Goal: Entertainment & Leisure: Consume media (video, audio)

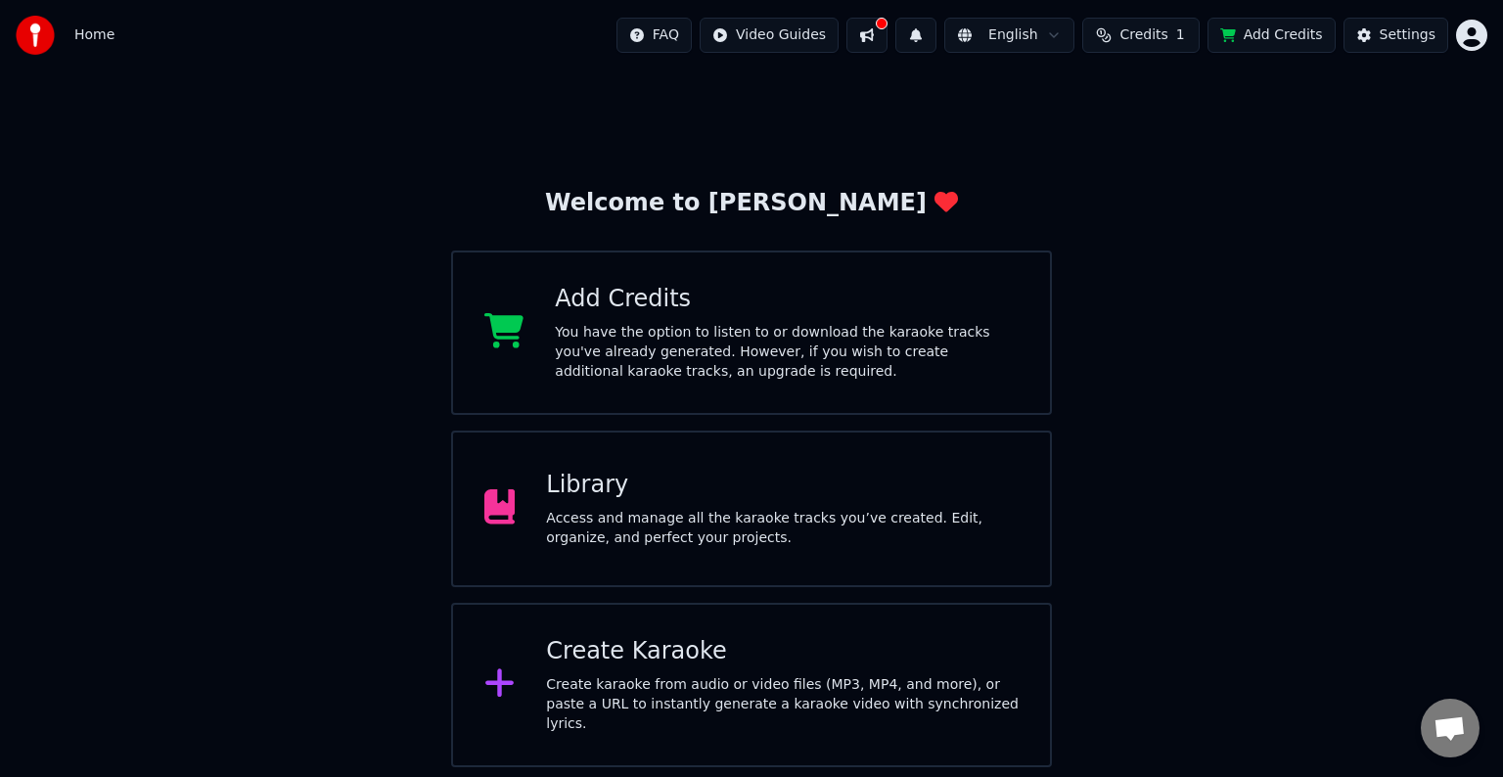
click at [989, 449] on div "Library Access and manage all the karaoke tracks you’ve created. Edit, organize…" at bounding box center [751, 508] width 601 height 157
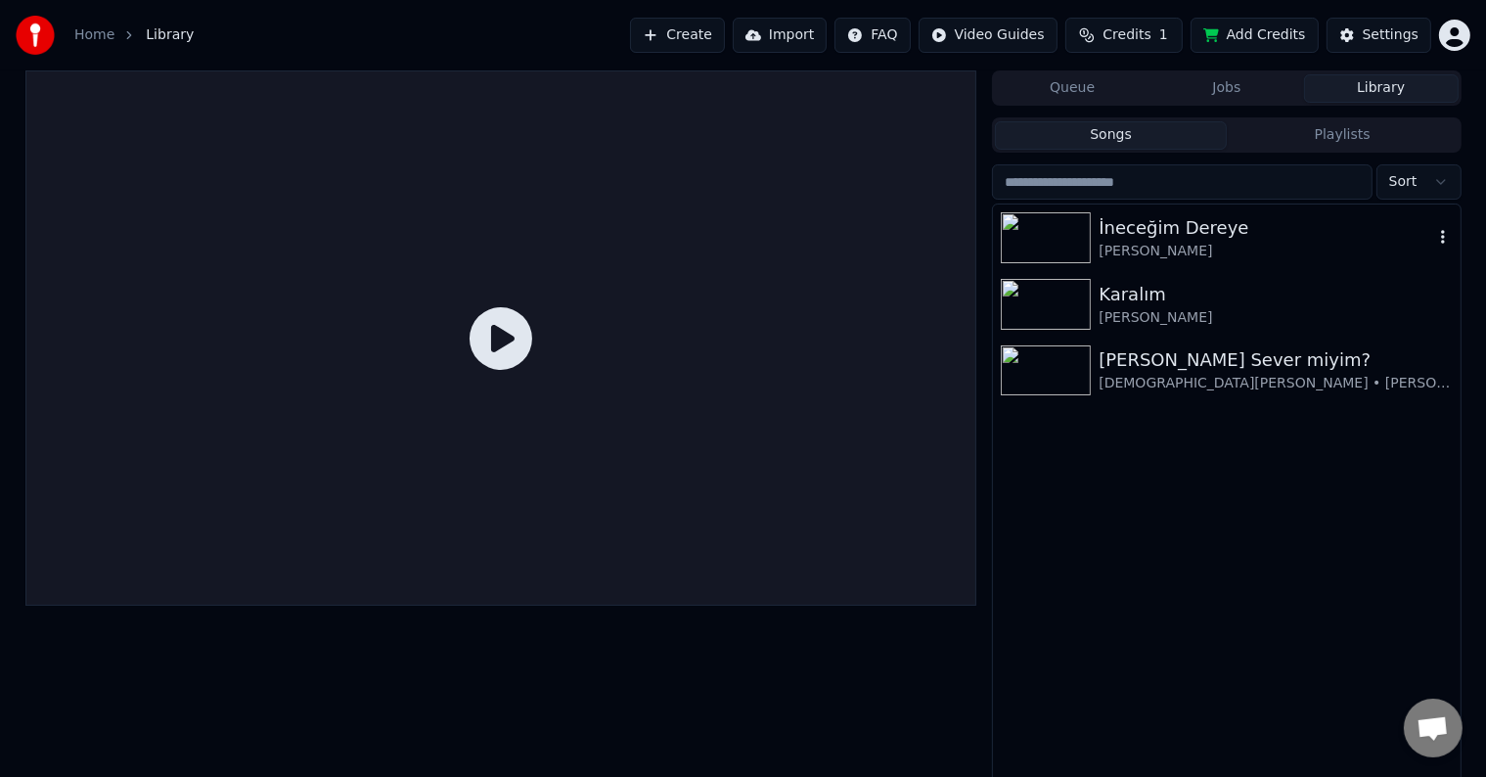
click at [1042, 242] on img at bounding box center [1046, 237] width 90 height 51
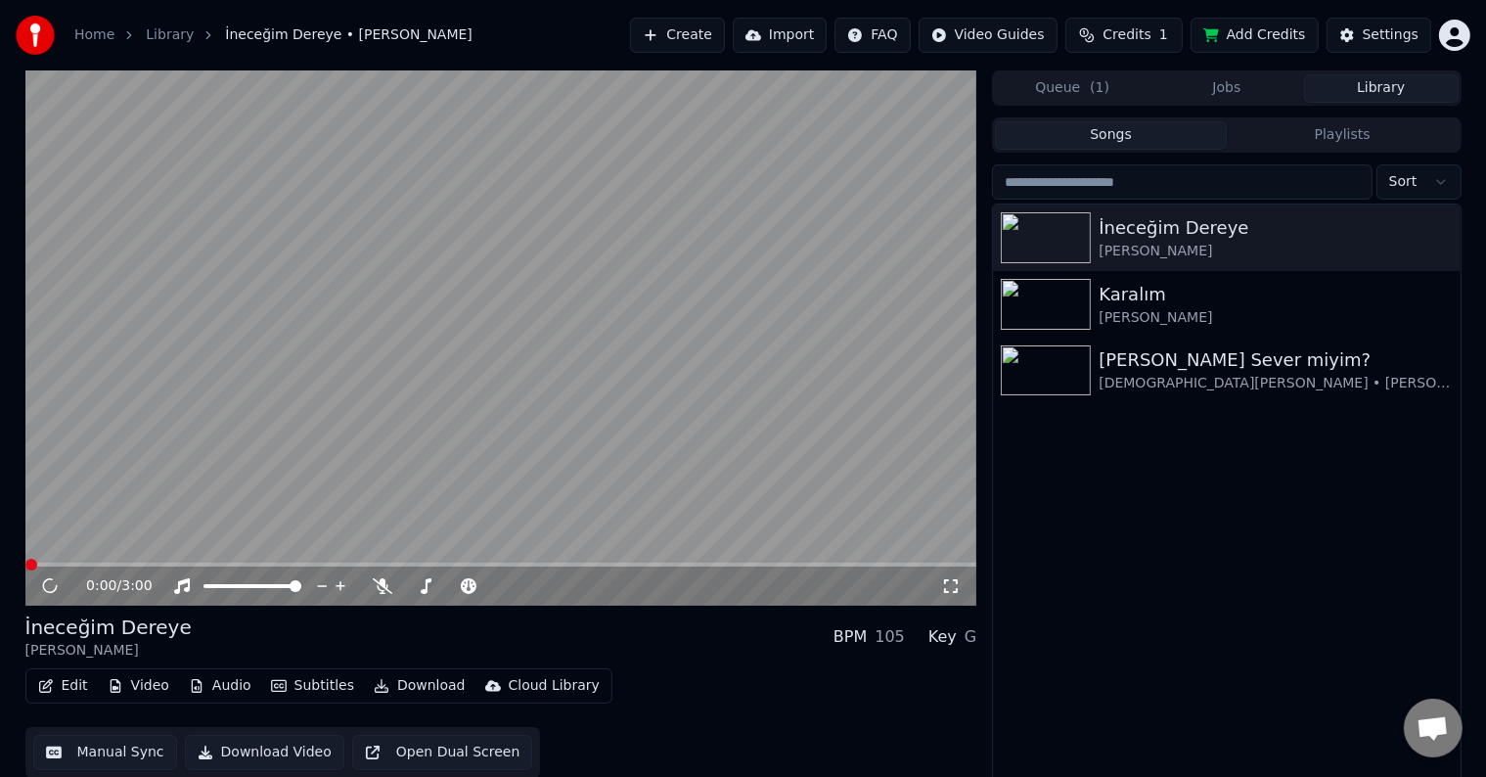
click at [340, 493] on video at bounding box center [501, 337] width 952 height 535
click at [213, 495] on video at bounding box center [501, 337] width 952 height 535
click at [260, 581] on div at bounding box center [271, 586] width 158 height 20
click at [479, 584] on span at bounding box center [463, 586] width 32 height 4
click at [516, 460] on video at bounding box center [501, 337] width 952 height 535
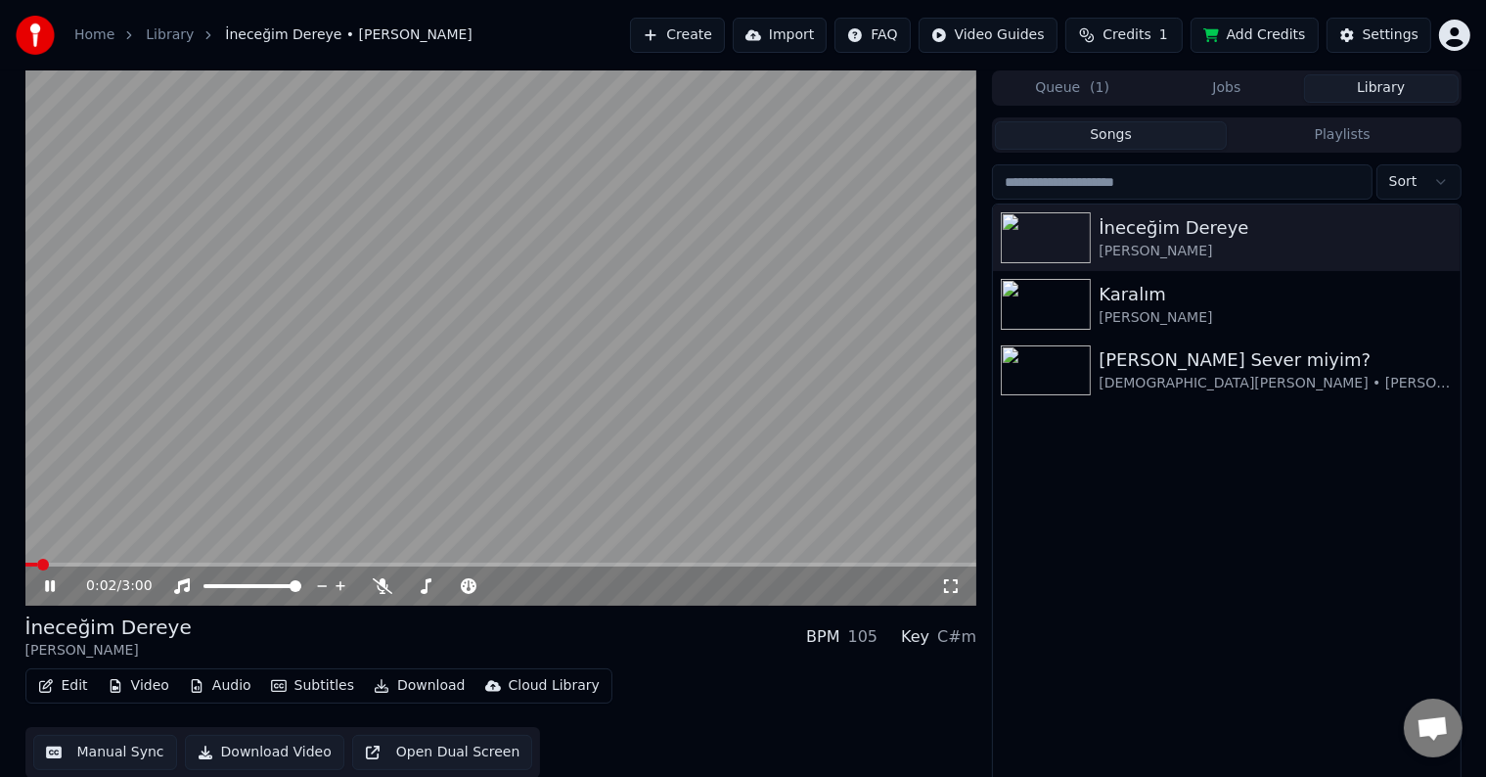
click at [944, 590] on icon at bounding box center [951, 586] width 14 height 14
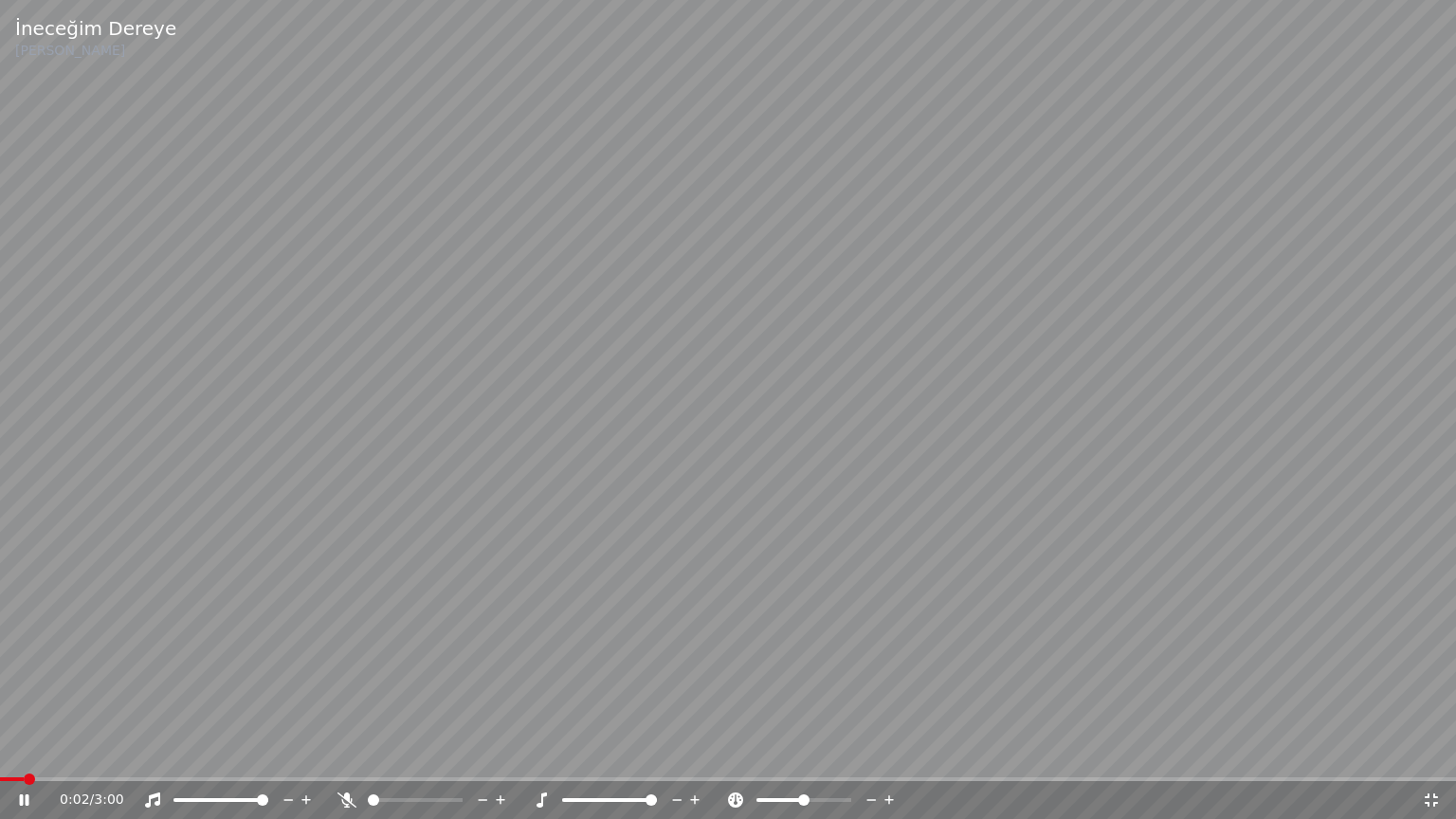
drag, startPoint x: 243, startPoint y: 796, endPoint x: 232, endPoint y: 799, distance: 11.4
click at [240, 752] on div at bounding box center [238, 801] width 153 height 19
click at [232, 752] on span at bounding box center [221, 801] width 95 height 4
click at [245, 752] on span at bounding box center [243, 801] width 12 height 12
click at [462, 752] on span at bounding box center [416, 801] width 95 height 4
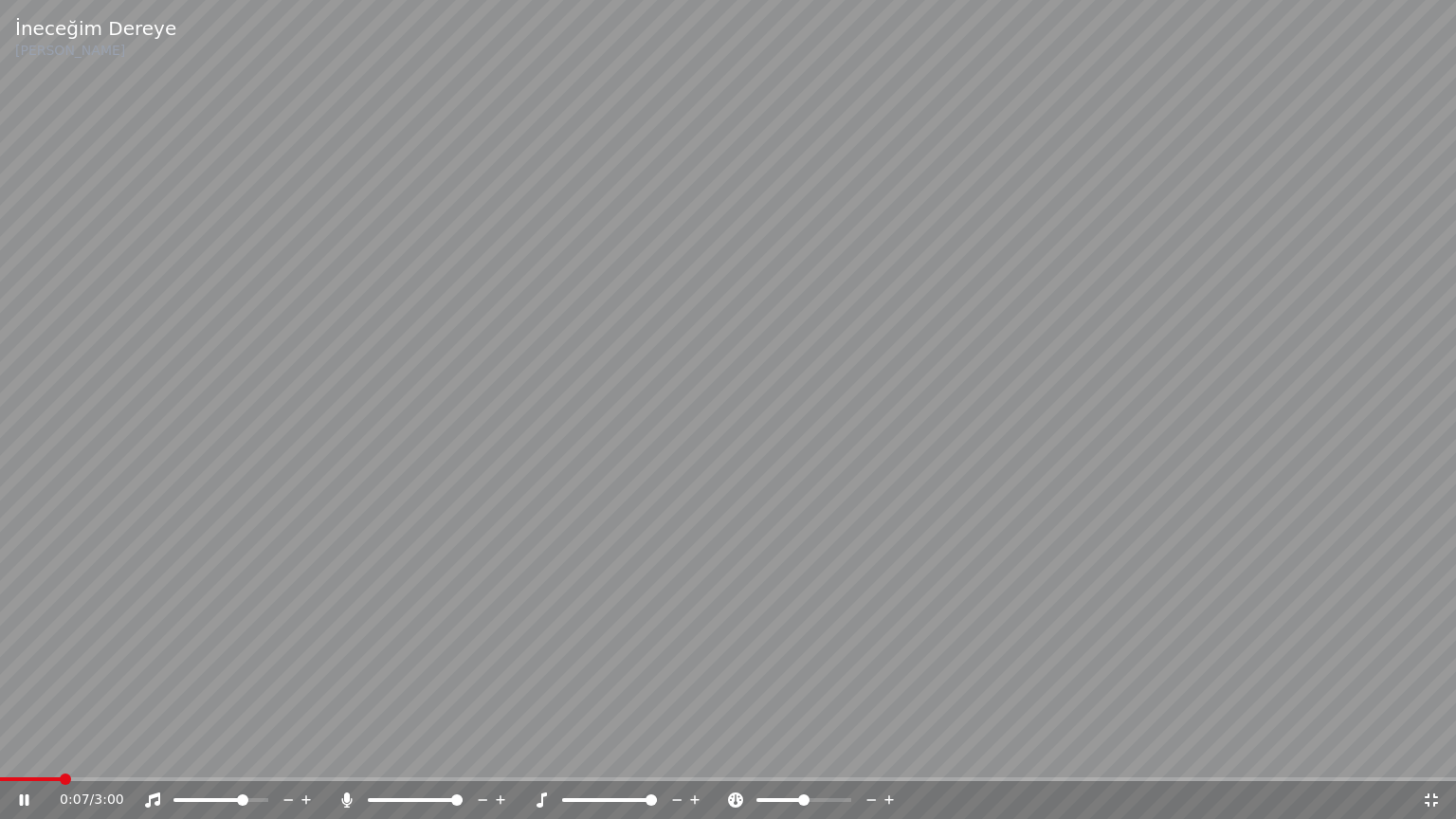
drag, startPoint x: 1173, startPoint y: 481, endPoint x: 1160, endPoint y: 422, distance: 60.4
click at [1176, 481] on video at bounding box center [728, 409] width 1456 height 819
click at [1202, 405] on video at bounding box center [728, 409] width 1456 height 819
click at [227, 752] on span at bounding box center [227, 801] width 12 height 12
click at [220, 752] on span at bounding box center [226, 801] width 12 height 12
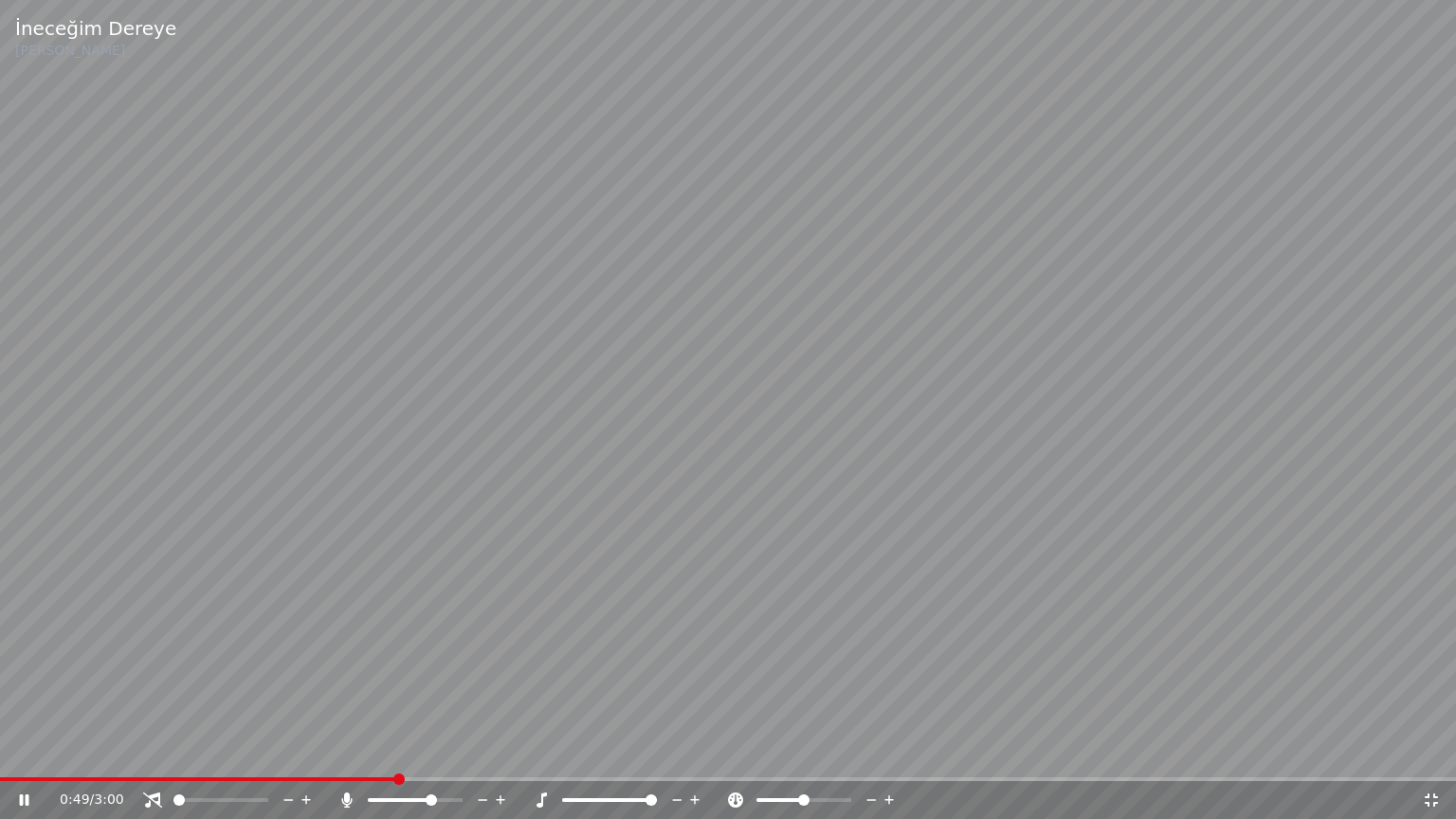
click at [433, 752] on span at bounding box center [401, 801] width 66 height 4
click at [173, 752] on span at bounding box center [179, 801] width 12 height 12
click at [268, 752] on span at bounding box center [221, 801] width 95 height 4
click at [228, 752] on span at bounding box center [227, 801] width 12 height 12
click at [227, 752] on span at bounding box center [227, 801] width 12 height 12
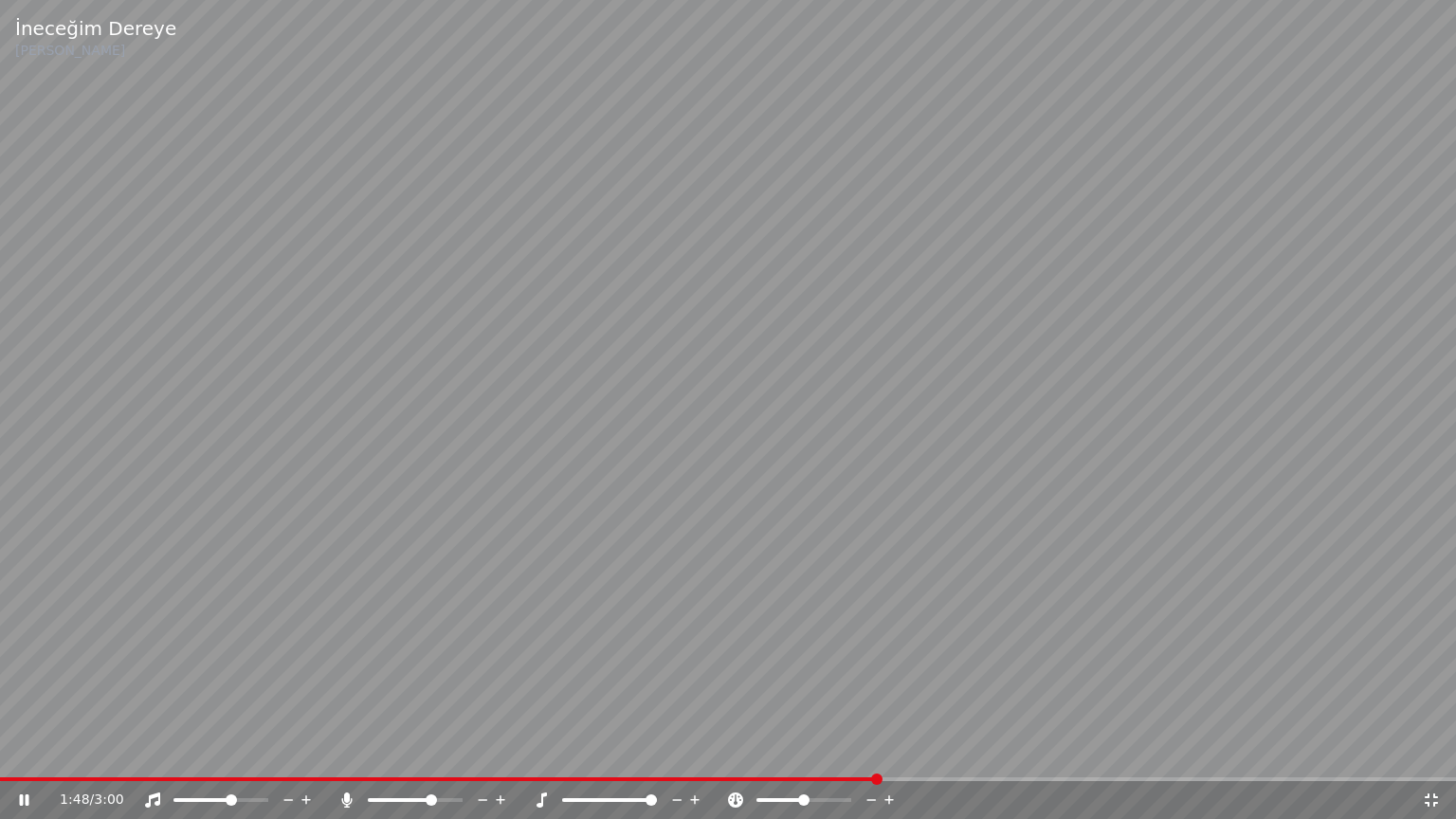
click at [229, 752] on span at bounding box center [221, 801] width 95 height 4
click at [258, 752] on div "1:49 / 3:00" at bounding box center [728, 800] width 1456 height 38
click at [173, 752] on span at bounding box center [179, 801] width 12 height 12
click at [377, 752] on span at bounding box center [383, 801] width 12 height 12
click at [462, 752] on span at bounding box center [416, 801] width 95 height 4
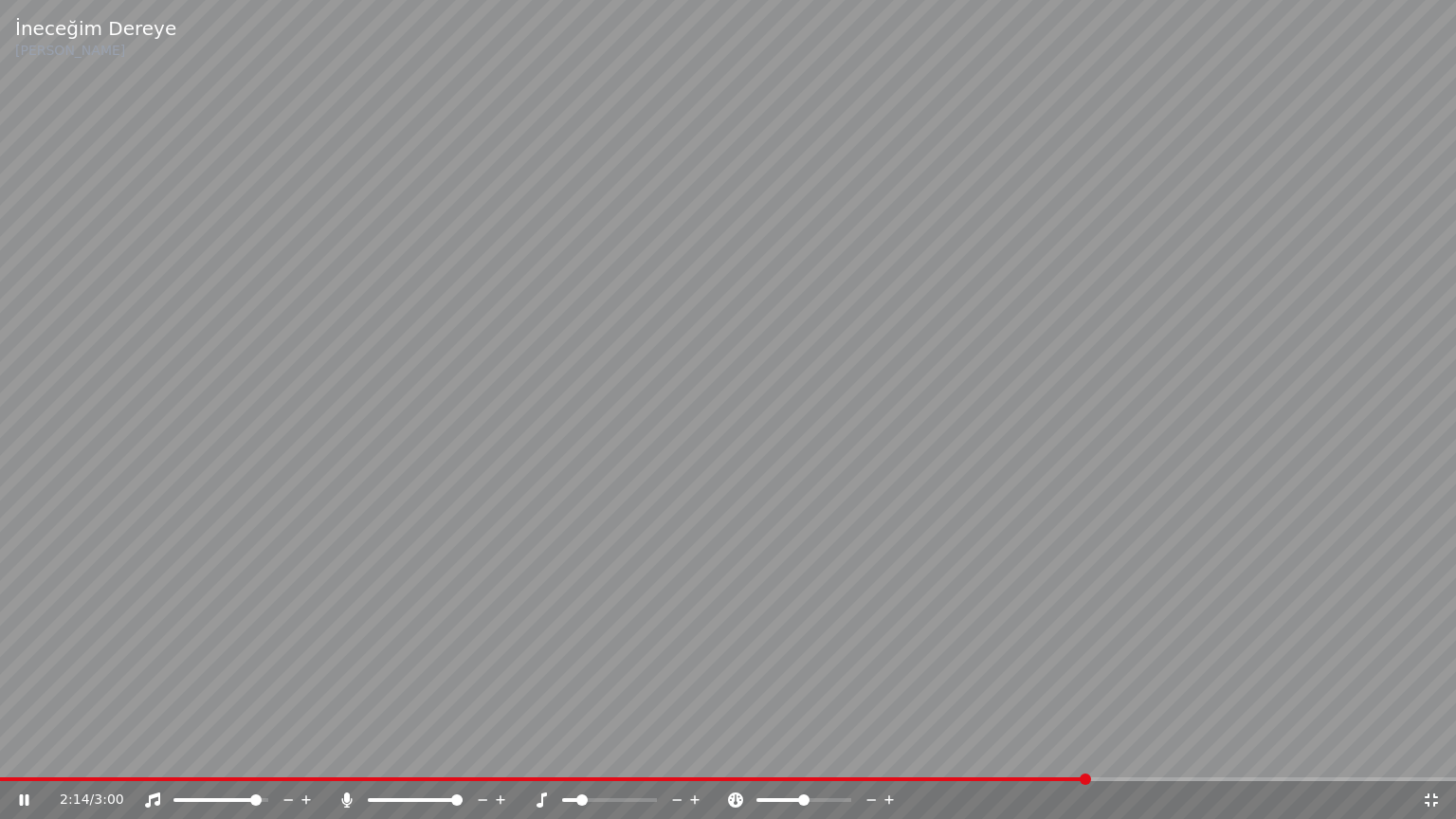
click at [262, 752] on span at bounding box center [256, 801] width 12 height 12
click at [268, 752] on span at bounding box center [263, 801] width 12 height 12
click at [185, 752] on span at bounding box center [191, 801] width 12 height 12
click at [176, 752] on span at bounding box center [182, 801] width 12 height 12
click at [418, 752] on span at bounding box center [420, 801] width 12 height 12
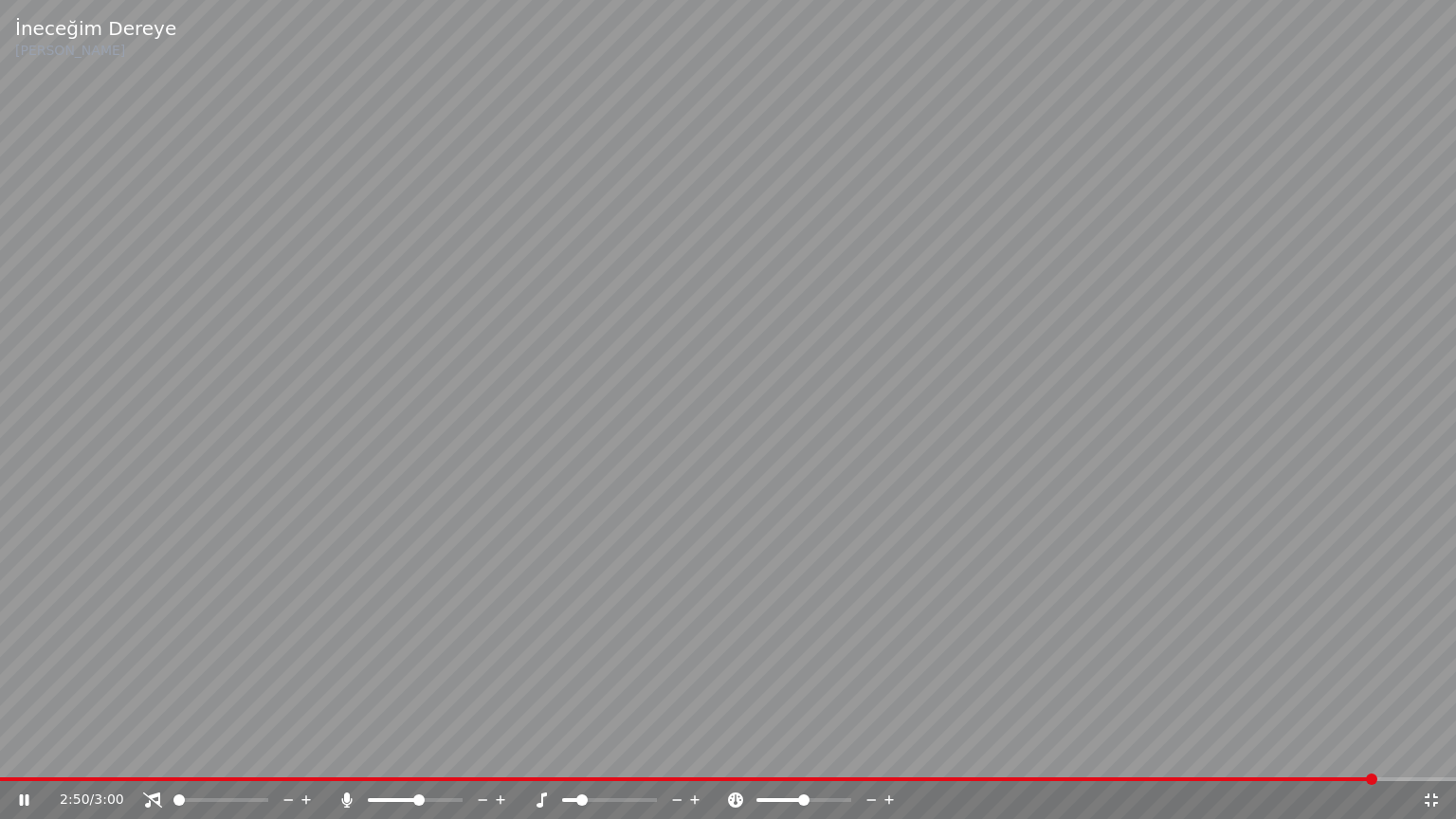
click at [580, 486] on video at bounding box center [728, 409] width 1456 height 819
click at [553, 548] on video at bounding box center [728, 409] width 1456 height 819
click at [321, 752] on span at bounding box center [721, 779] width 1441 height 4
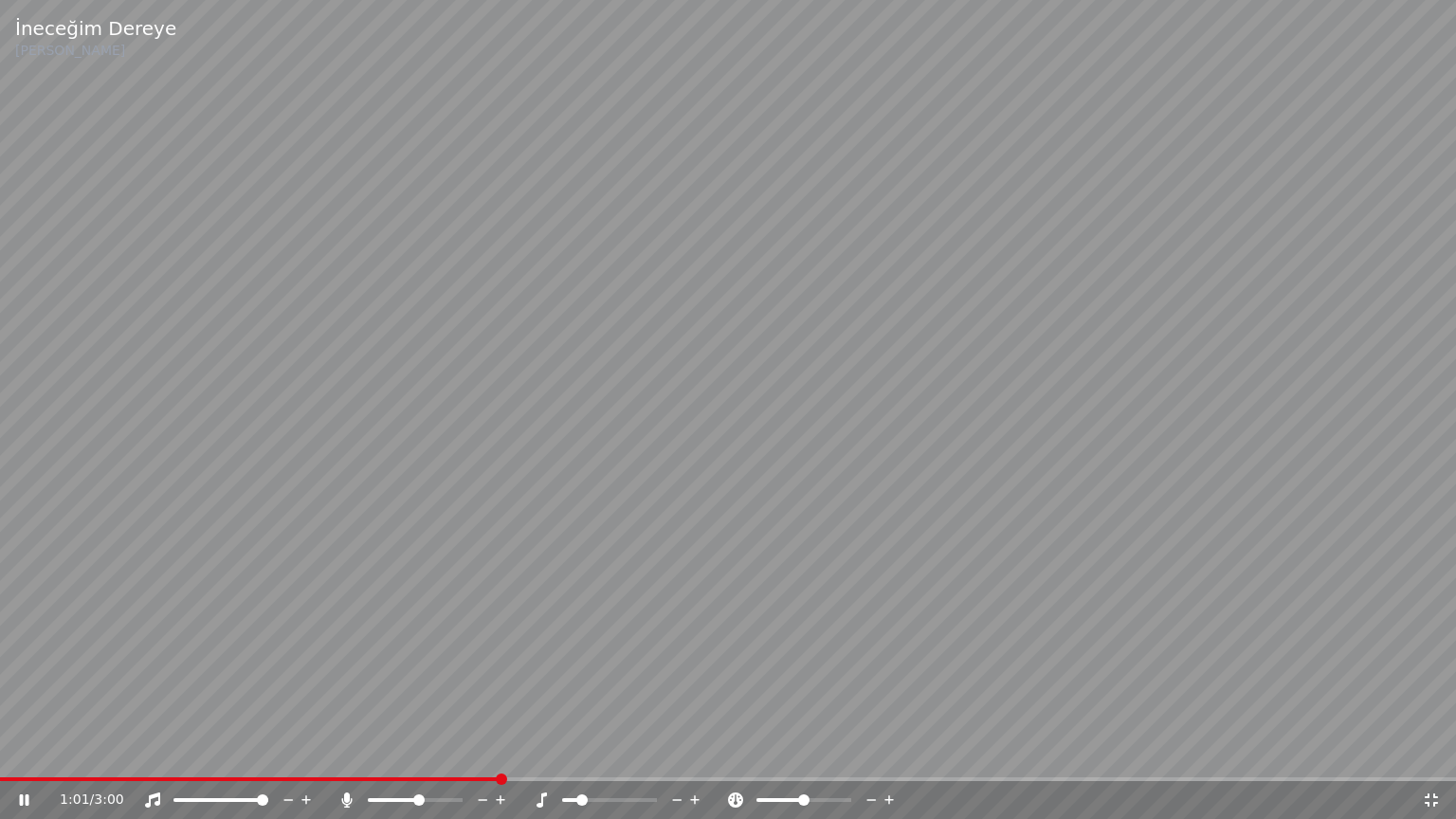
click at [268, 752] on span at bounding box center [263, 801] width 12 height 12
click at [218, 752] on span at bounding box center [220, 801] width 12 height 12
click at [173, 752] on span at bounding box center [196, 801] width 45 height 4
click at [1438, 752] on icon at bounding box center [1431, 801] width 19 height 16
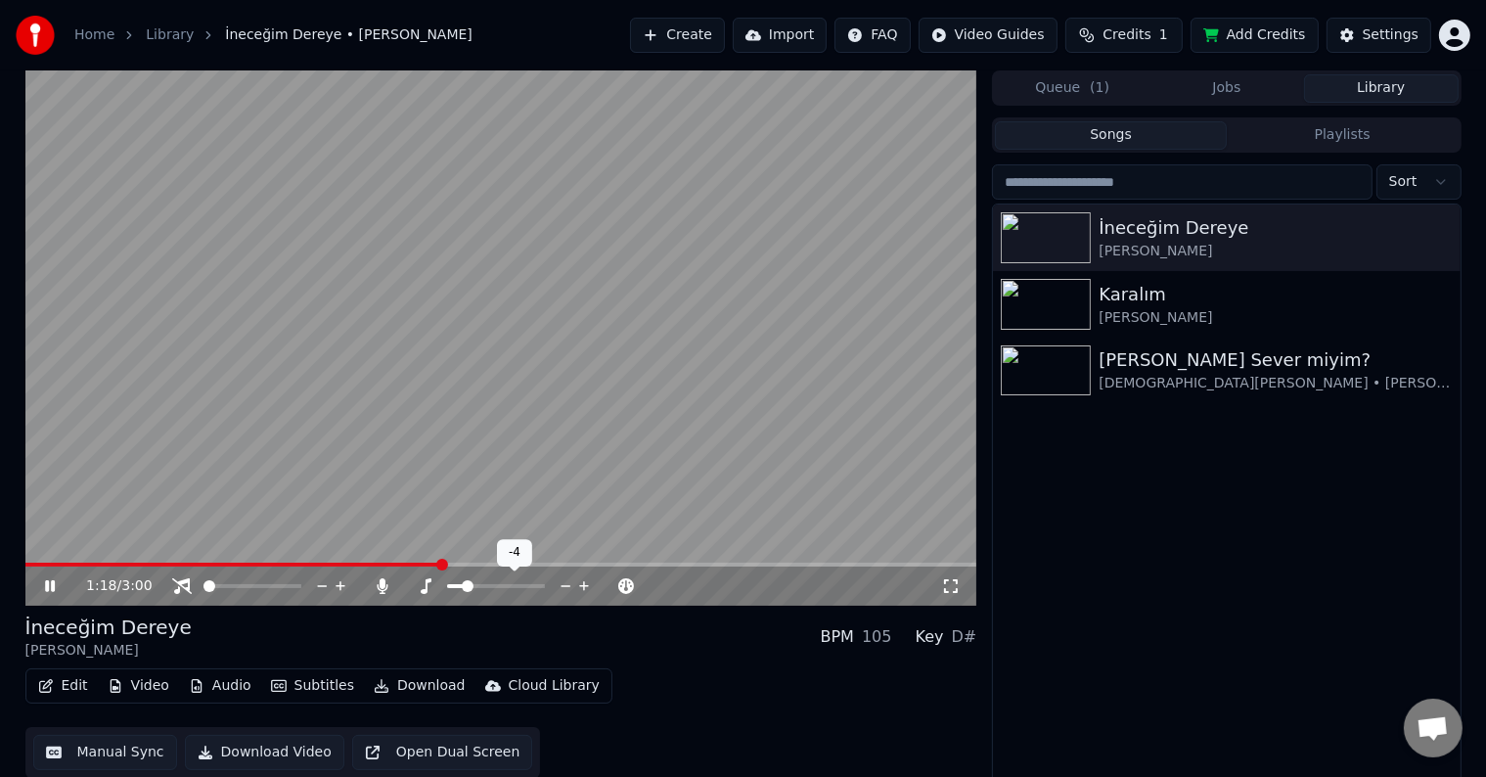
click at [462, 591] on span at bounding box center [468, 586] width 12 height 12
drag, startPoint x: 475, startPoint y: 626, endPoint x: 431, endPoint y: 591, distance: 56.4
click at [474, 626] on div "İneceğim Dereye [PERSON_NAME] BPM 105 Key C#" at bounding box center [501, 636] width 952 height 47
drag, startPoint x: 960, startPoint y: 586, endPoint x: 864, endPoint y: 630, distance: 105.5
click at [955, 586] on icon at bounding box center [951, 586] width 20 height 16
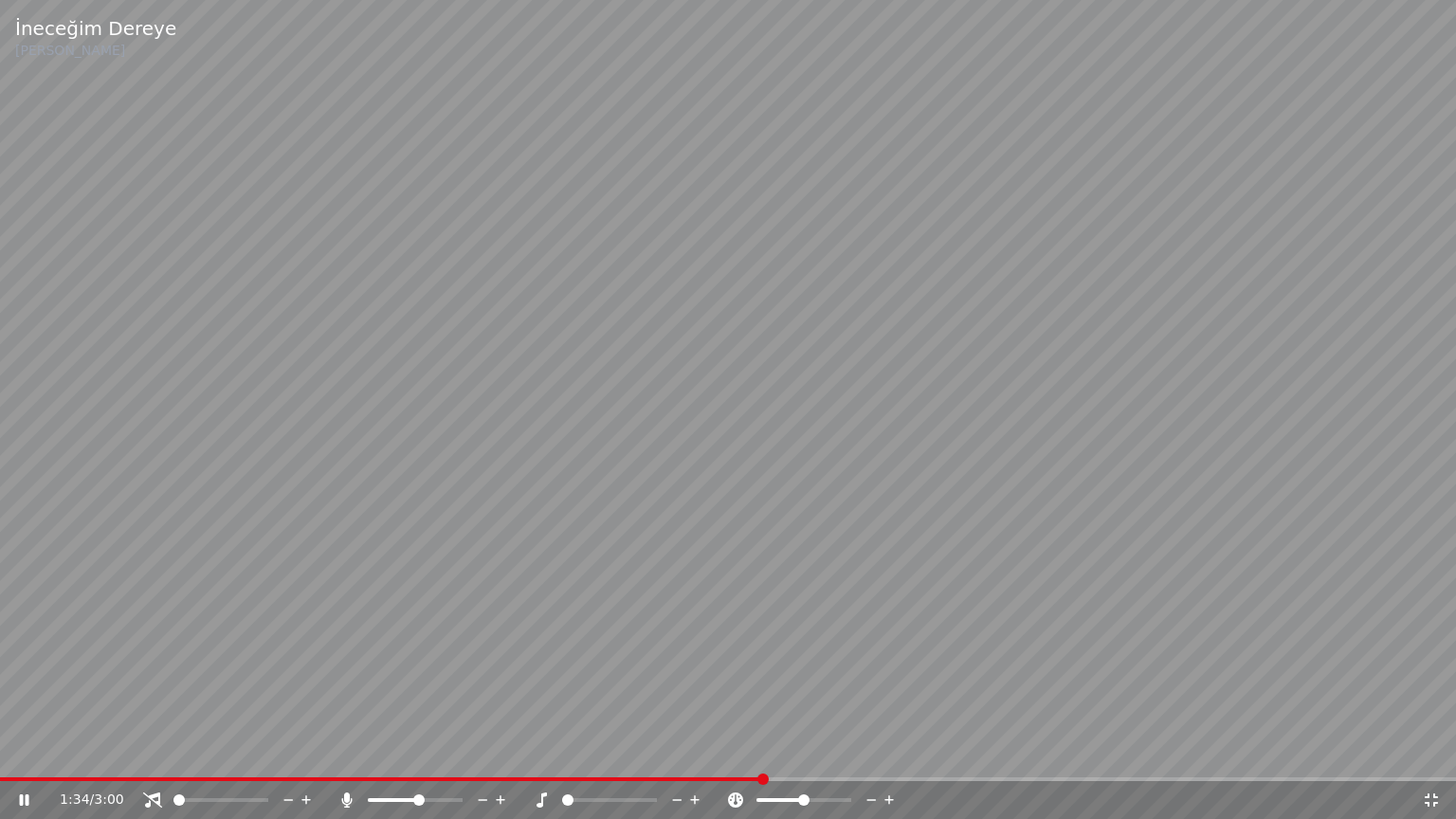
click at [298, 582] on video at bounding box center [728, 409] width 1456 height 819
click at [346, 602] on video at bounding box center [728, 409] width 1456 height 819
click at [268, 752] on span at bounding box center [263, 801] width 12 height 12
click at [205, 752] on span at bounding box center [211, 801] width 12 height 12
click at [185, 752] on span at bounding box center [179, 801] width 12 height 12
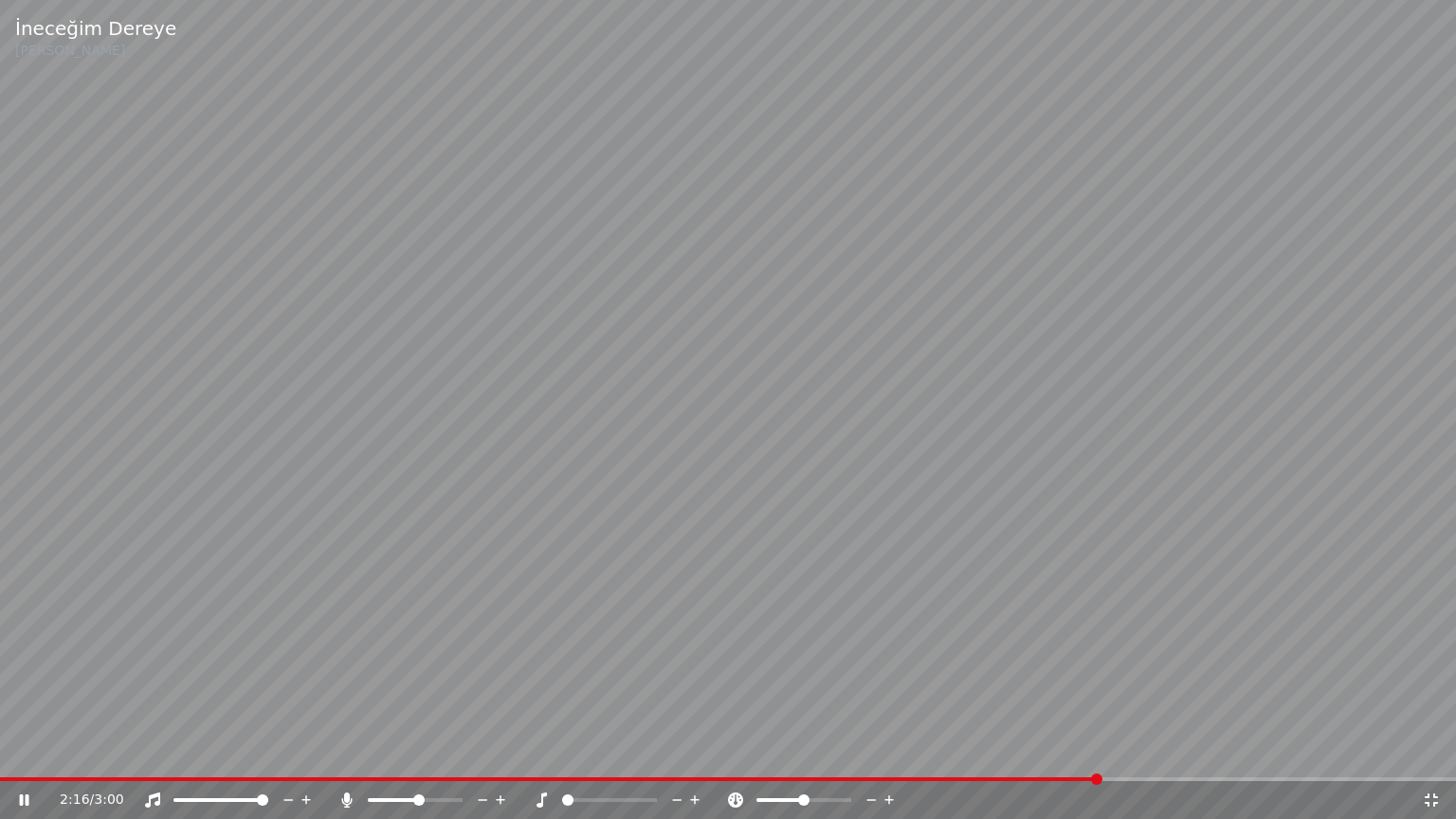
click at [1437, 752] on icon at bounding box center [1431, 801] width 14 height 14
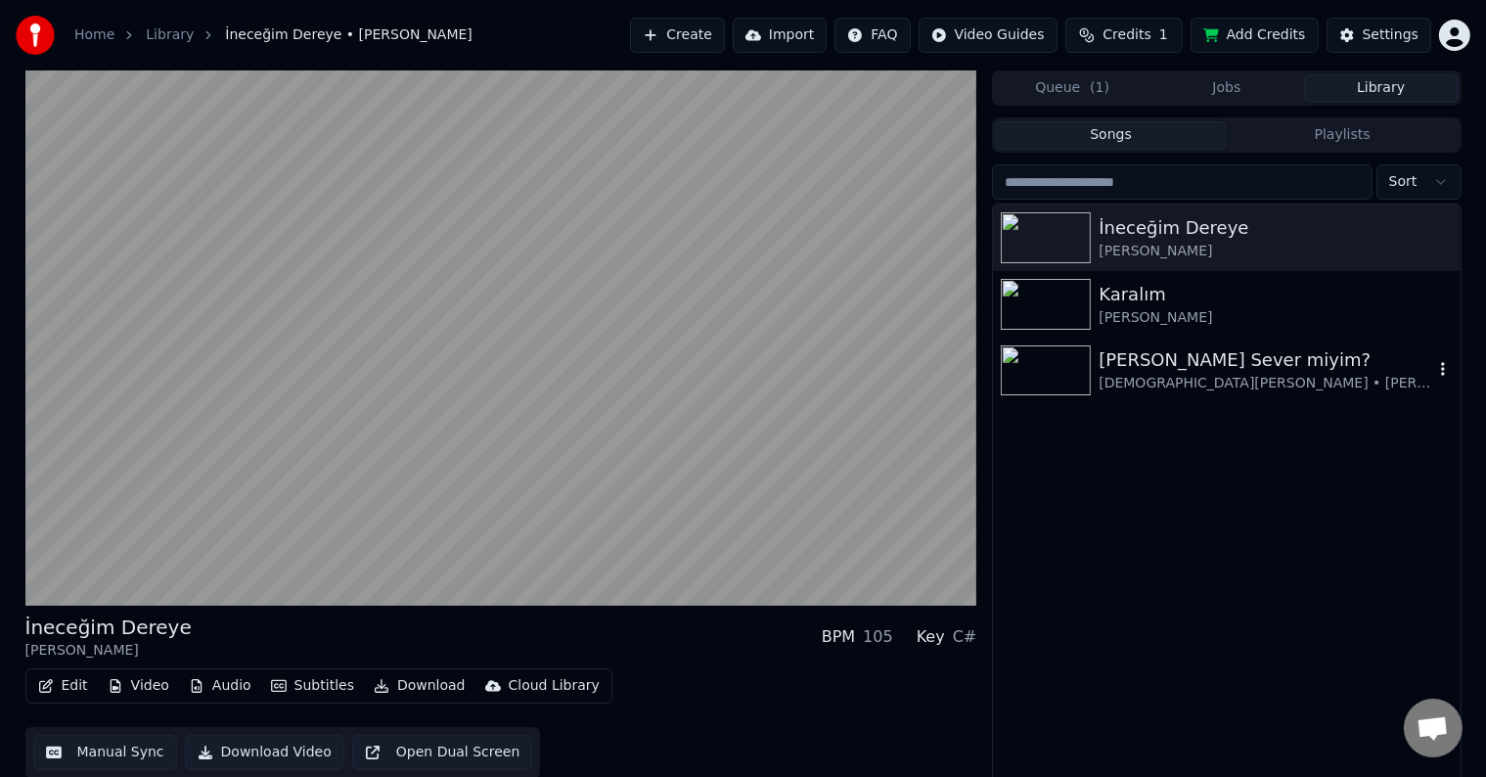
click at [1064, 364] on img at bounding box center [1046, 370] width 90 height 51
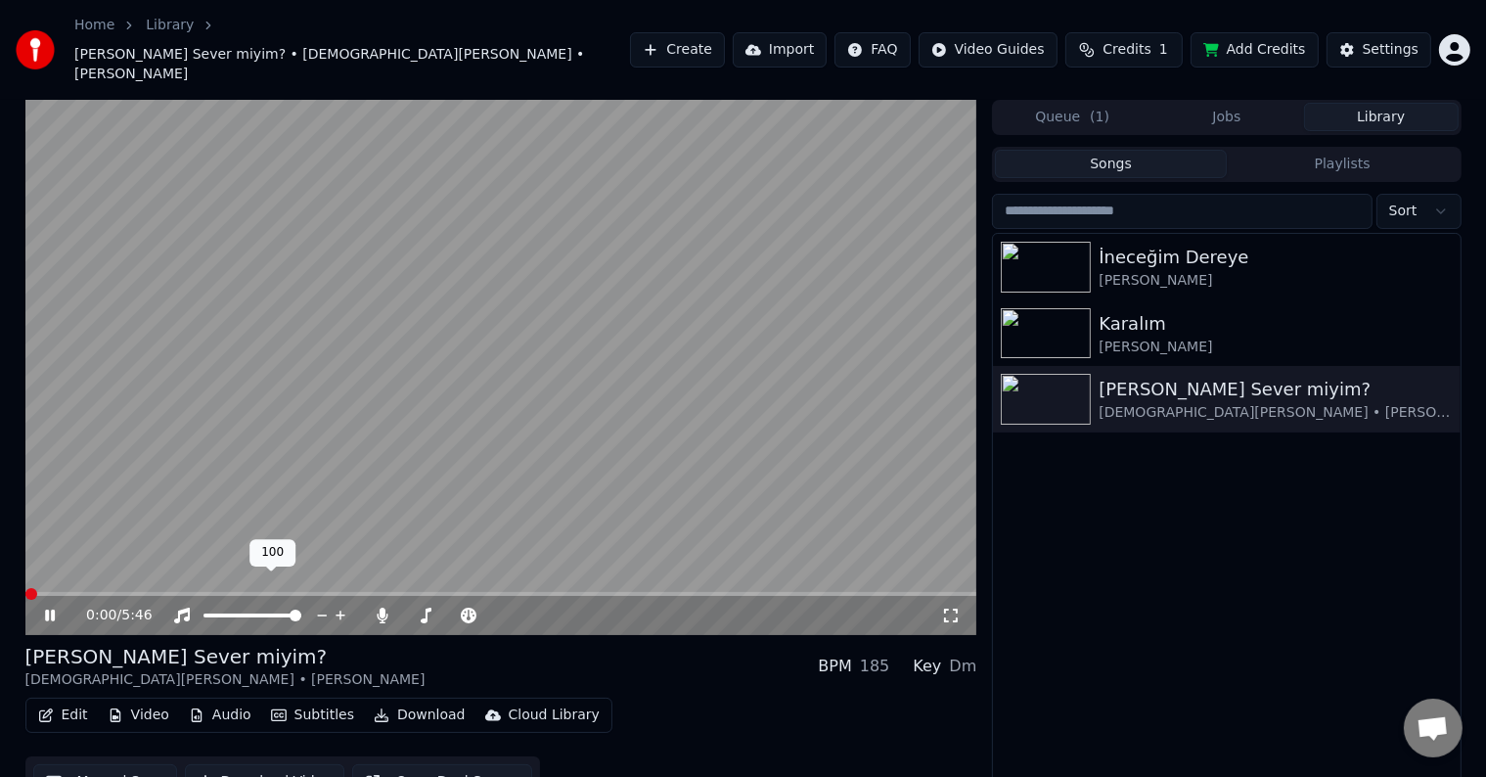
drag, startPoint x: 240, startPoint y: 589, endPoint x: 219, endPoint y: 588, distance: 20.6
click at [222, 606] on div at bounding box center [271, 616] width 158 height 20
click at [956, 609] on icon at bounding box center [951, 616] width 14 height 14
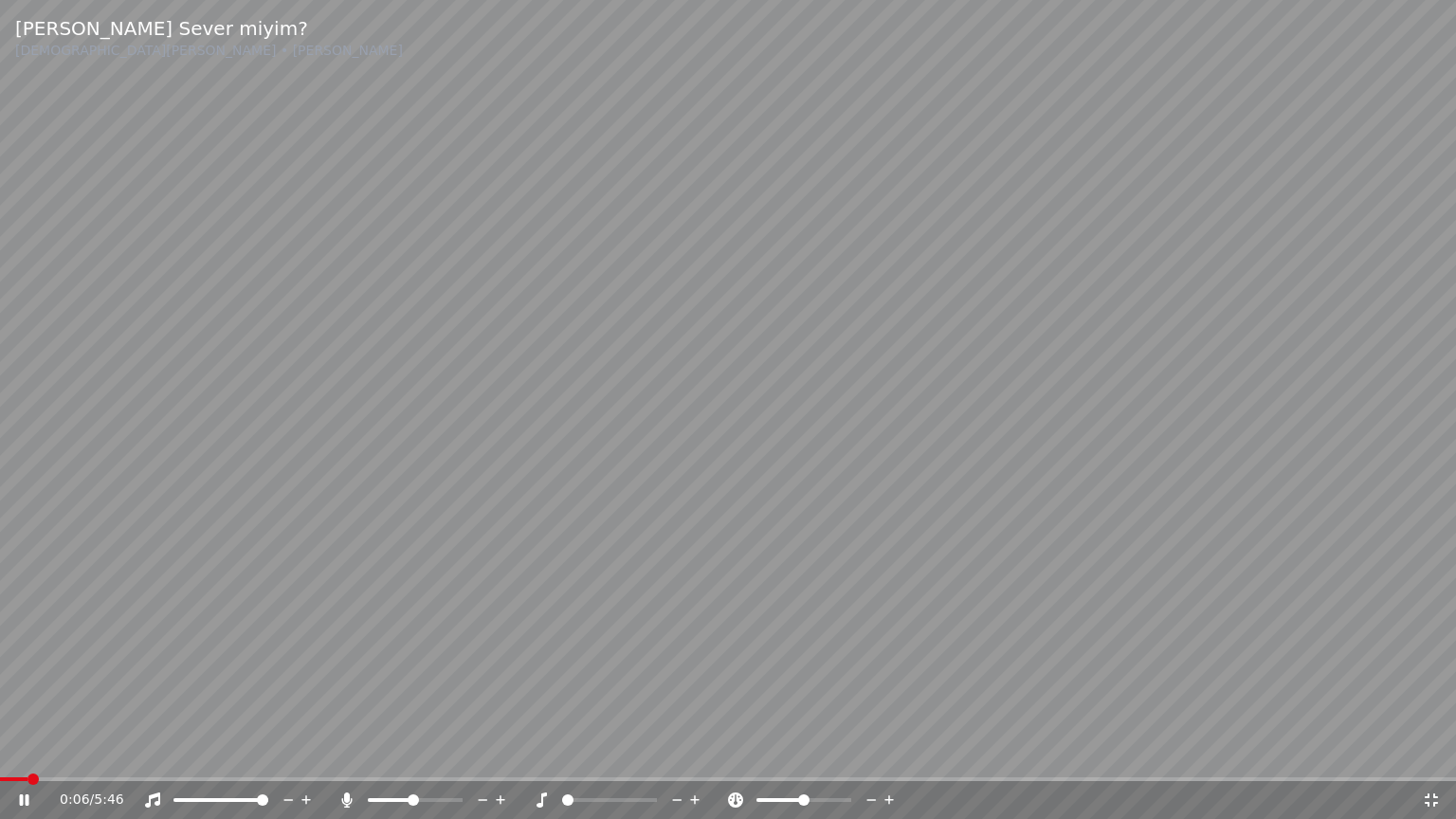
click at [414, 752] on span at bounding box center [390, 801] width 46 height 4
click at [456, 752] on span at bounding box center [450, 801] width 12 height 12
click at [1313, 752] on div "1:16 / 5:46" at bounding box center [728, 800] width 1456 height 38
click at [257, 752] on span at bounding box center [263, 801] width 12 height 12
click at [180, 752] on span at bounding box center [186, 801] width 12 height 12
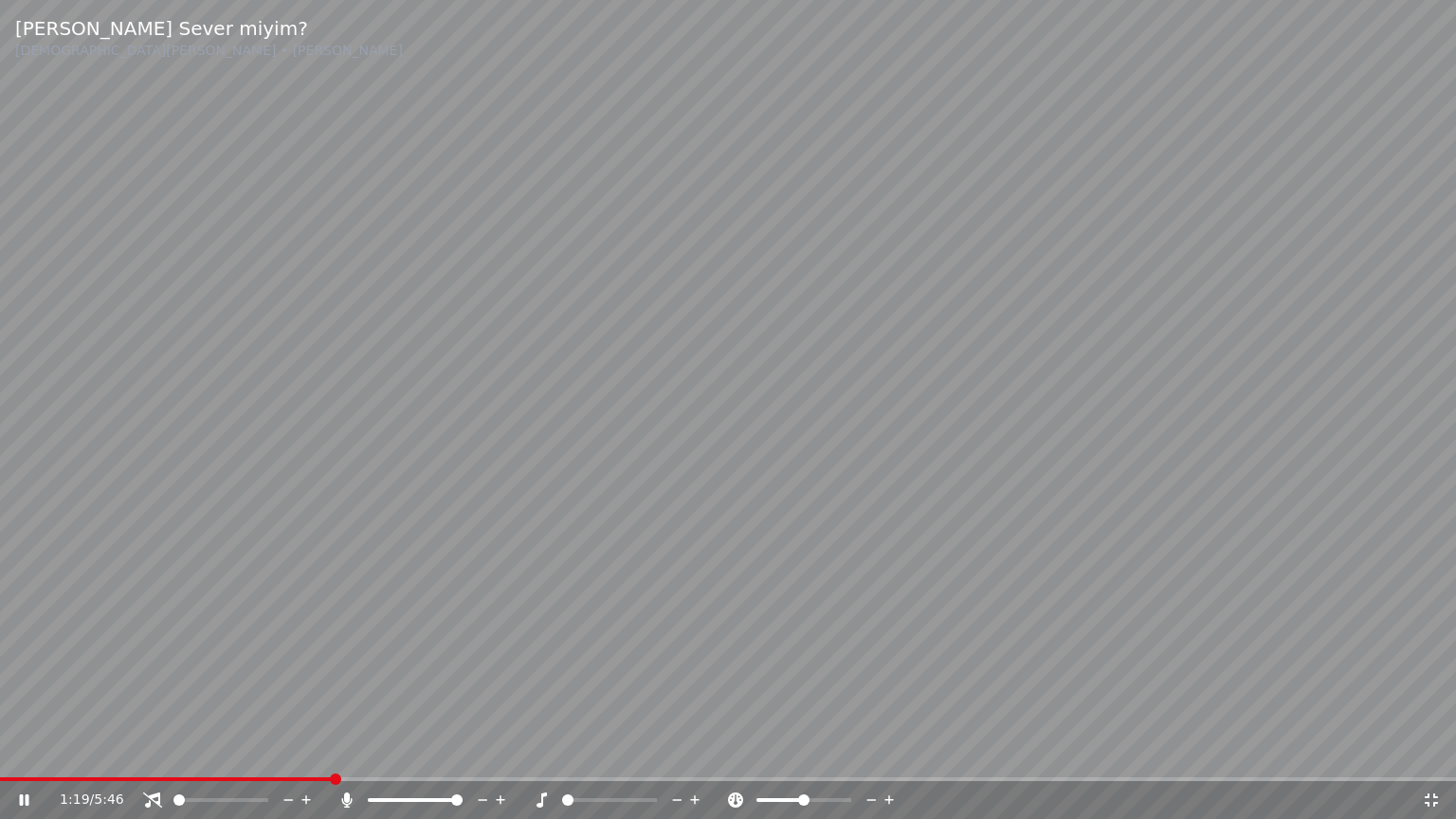
click at [1205, 648] on video at bounding box center [728, 409] width 1456 height 819
click at [1305, 572] on video at bounding box center [728, 409] width 1456 height 819
click at [268, 752] on span at bounding box center [221, 801] width 95 height 4
click at [173, 752] on span at bounding box center [179, 801] width 12 height 12
click at [694, 752] on div "1:32 / 5:46" at bounding box center [728, 800] width 1456 height 38
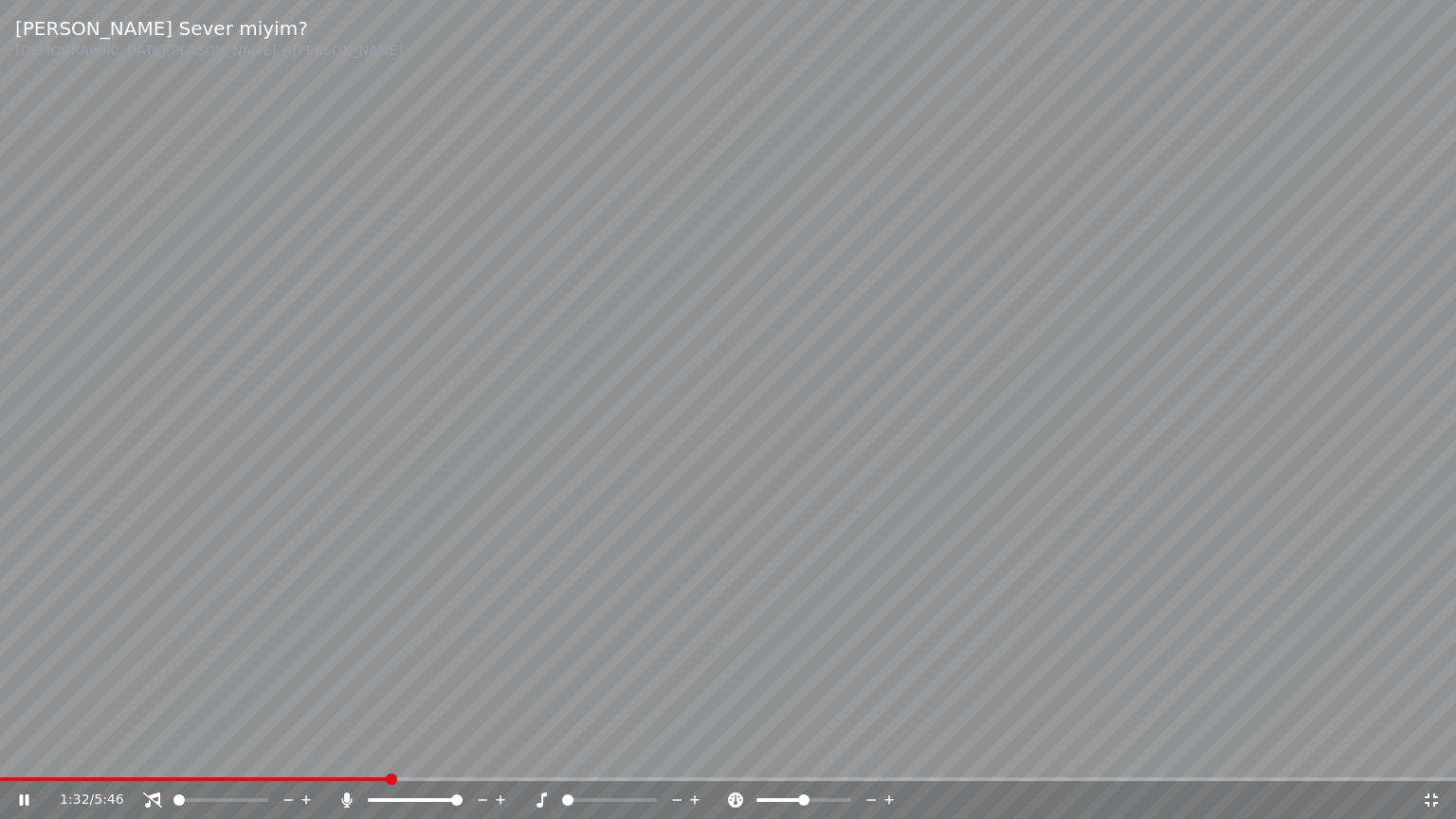
click at [695, 752] on icon at bounding box center [695, 801] width 18 height 19
click at [1079, 616] on video at bounding box center [728, 409] width 1456 height 819
click at [1113, 622] on video at bounding box center [728, 409] width 1456 height 819
click at [420, 752] on span at bounding box center [394, 801] width 53 height 4
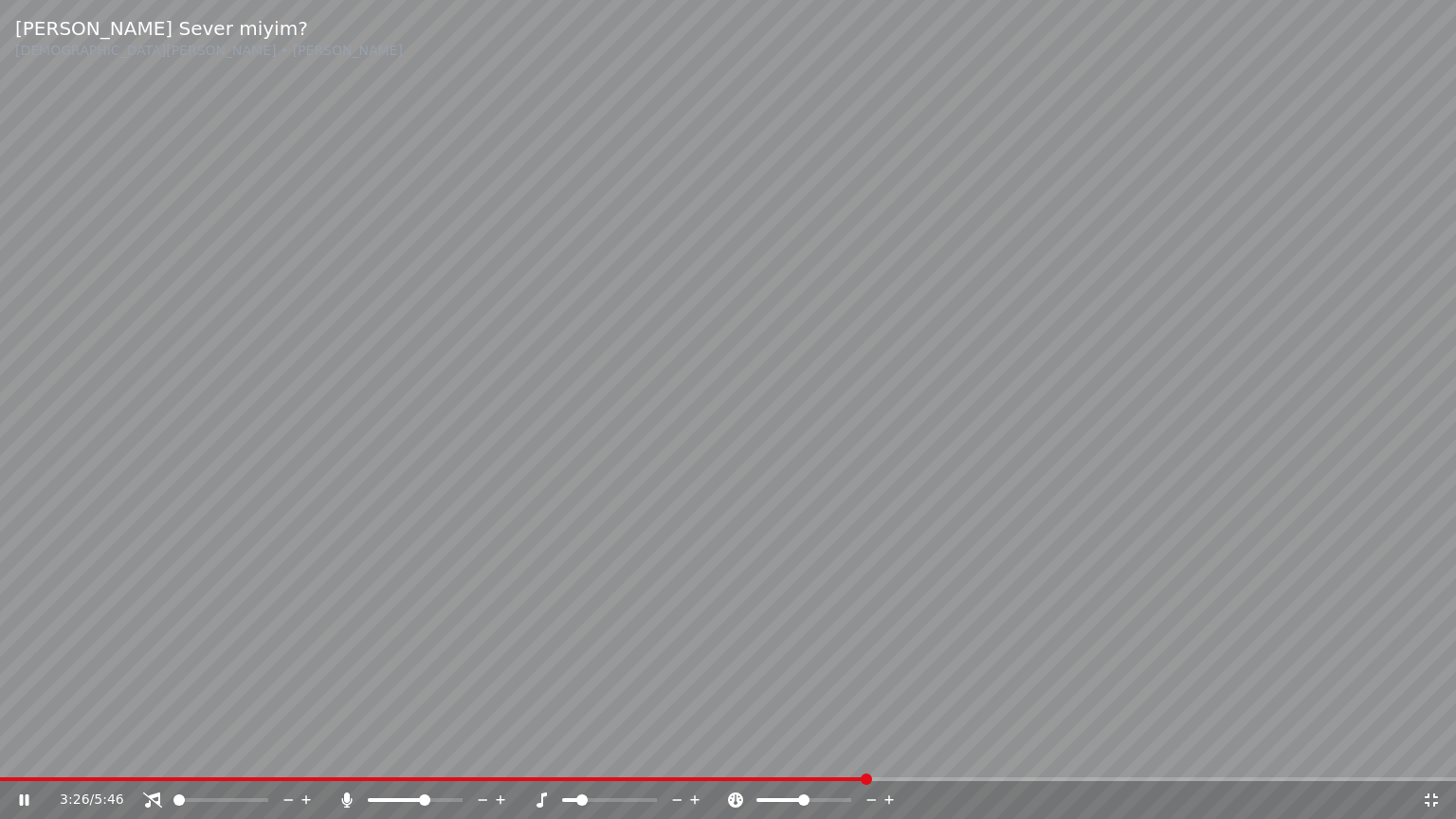
click at [698, 752] on icon at bounding box center [695, 801] width 18 height 19
click at [216, 752] on div at bounding box center [238, 801] width 153 height 19
click at [217, 752] on div at bounding box center [238, 801] width 153 height 19
click at [223, 752] on div at bounding box center [238, 801] width 153 height 19
click at [228, 752] on div at bounding box center [238, 801] width 153 height 19
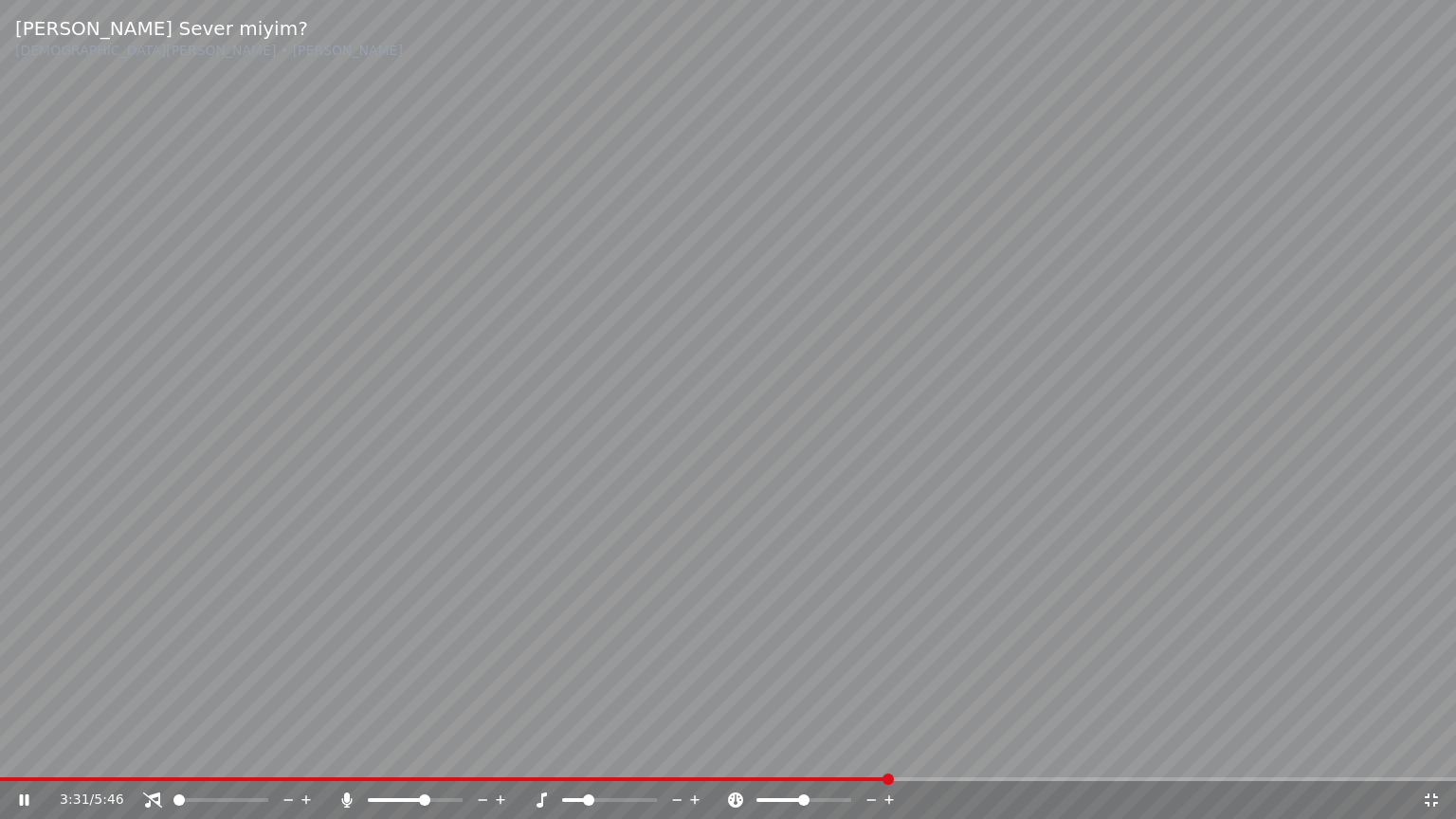
drag, startPoint x: 232, startPoint y: 796, endPoint x: 243, endPoint y: 808, distance: 16.3
click at [243, 752] on div at bounding box center [238, 801] width 153 height 19
click at [173, 752] on span at bounding box center [221, 801] width 95 height 4
click at [1078, 470] on video at bounding box center [728, 409] width 1456 height 819
click at [1088, 403] on video at bounding box center [728, 409] width 1456 height 819
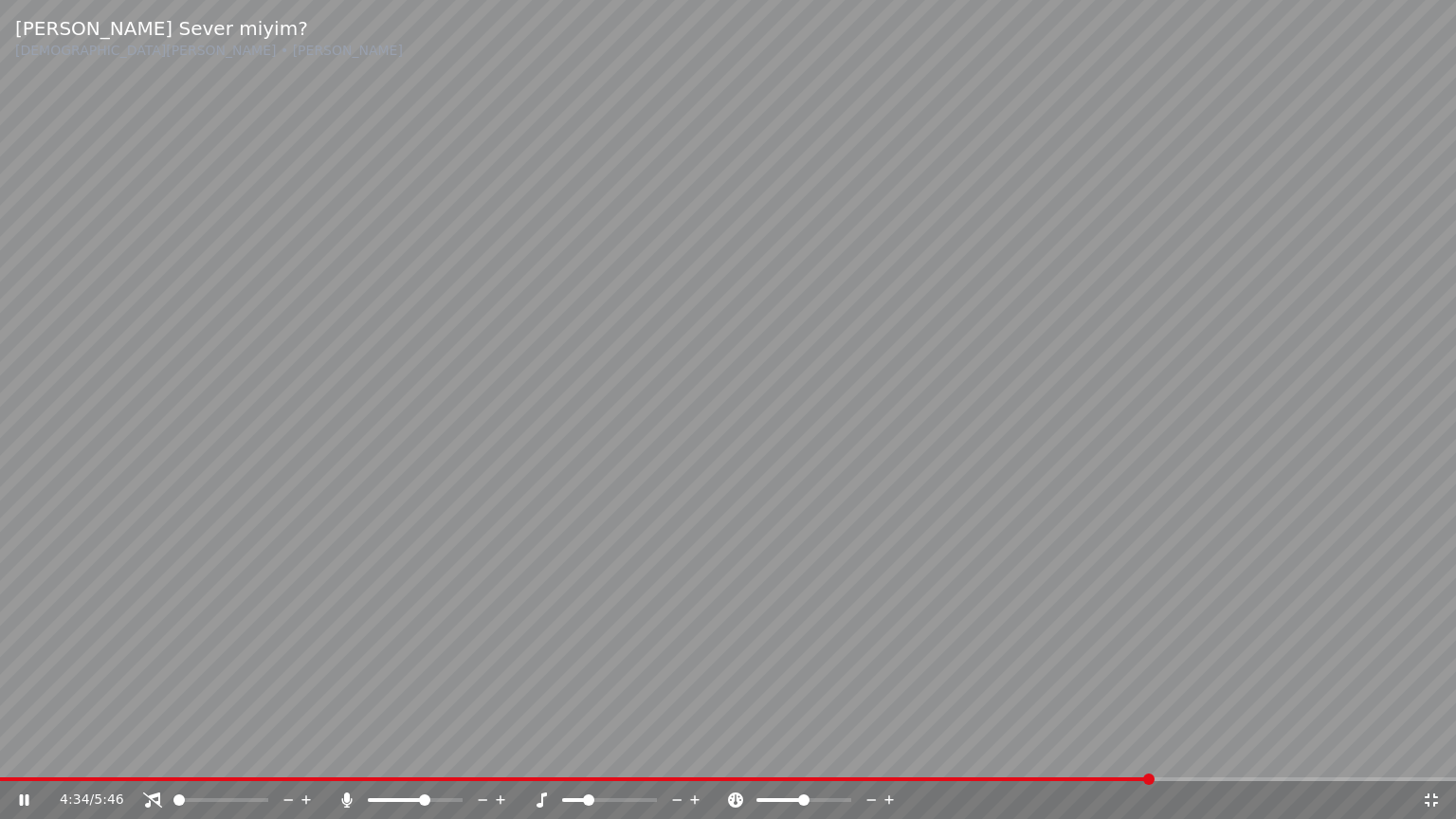
click at [630, 752] on div at bounding box center [627, 801] width 153 height 19
click at [628, 752] on span at bounding box center [609, 801] width 95 height 4
click at [632, 752] on span at bounding box center [637, 801] width 12 height 12
click at [629, 752] on span at bounding box center [624, 801] width 12 height 12
click at [675, 752] on icon at bounding box center [677, 801] width 18 height 19
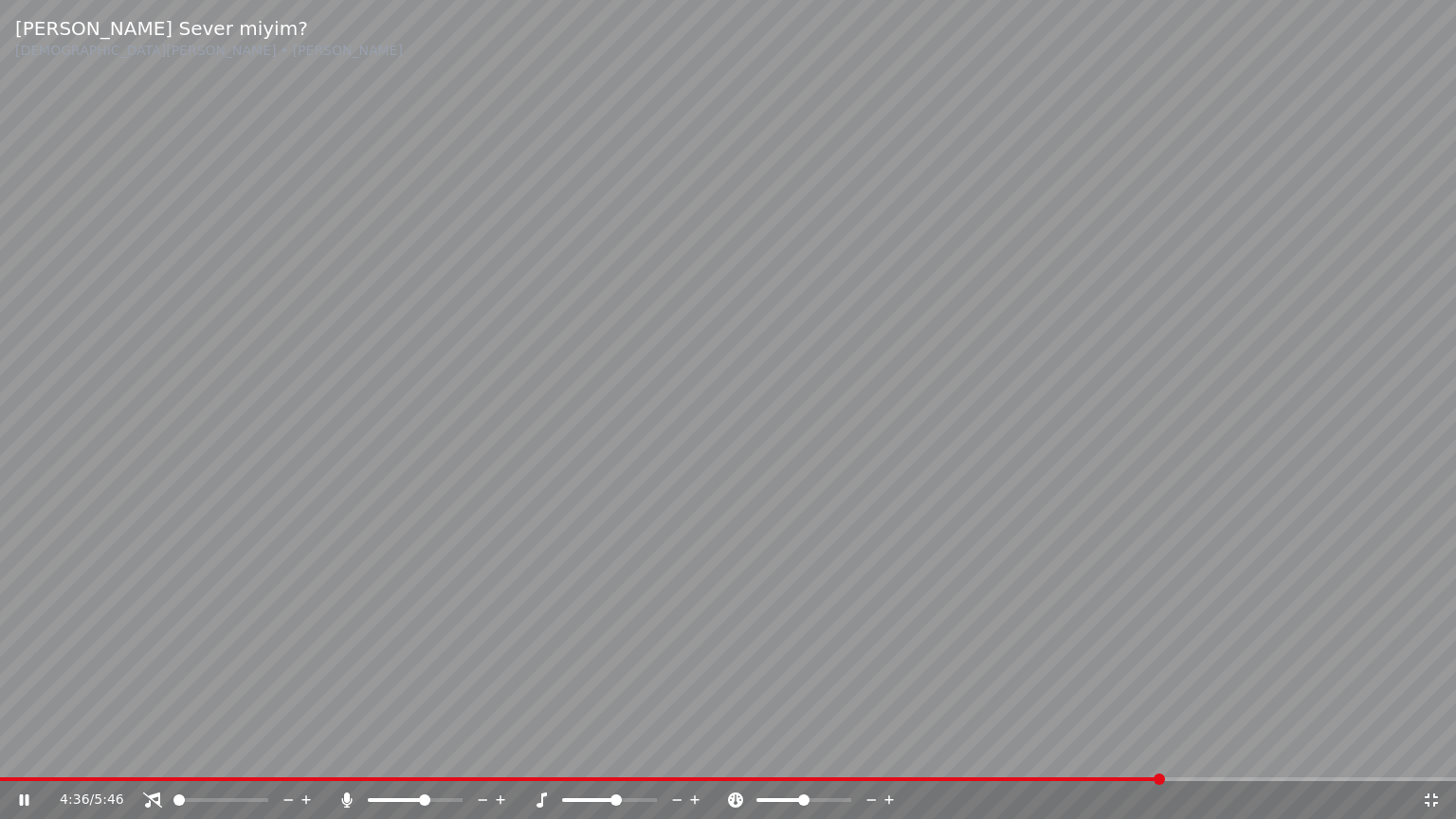
click at [688, 752] on icon at bounding box center [695, 801] width 18 height 19
click at [420, 752] on div "4:38 / 5:46" at bounding box center [728, 800] width 1456 height 38
click at [417, 752] on div at bounding box center [433, 801] width 153 height 19
click at [418, 752] on span at bounding box center [424, 801] width 12 height 12
click at [417, 752] on span at bounding box center [419, 801] width 12 height 12
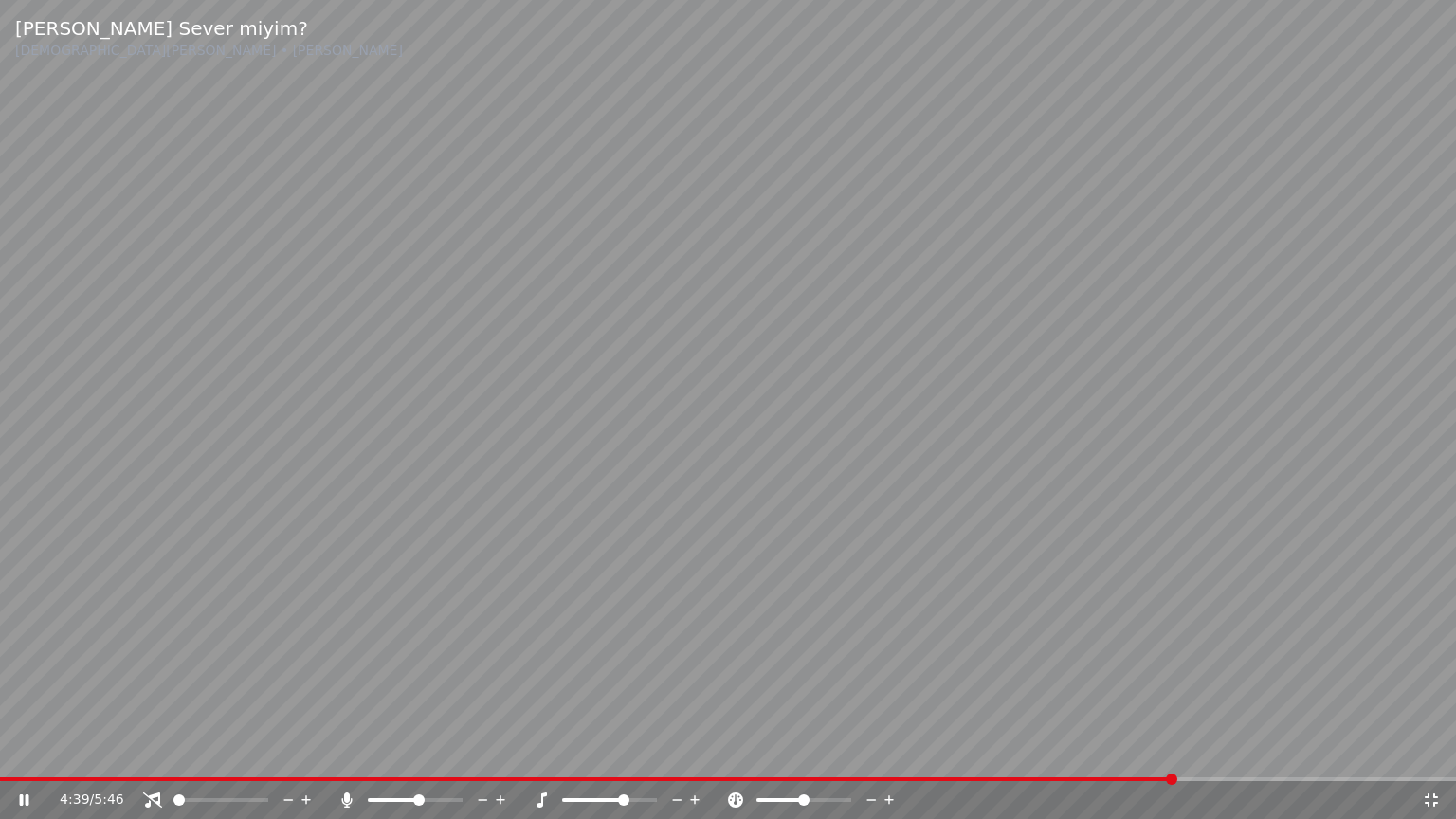
click at [417, 752] on span at bounding box center [419, 801] width 12 height 12
click at [414, 752] on span at bounding box center [414, 801] width 12 height 12
click at [421, 752] on div "[PERSON_NAME] Sever miyim? [DEMOGRAPHIC_DATA][PERSON_NAME] • [PERSON_NAME] 4:44…" at bounding box center [728, 409] width 1456 height 819
click at [421, 752] on span at bounding box center [420, 801] width 12 height 12
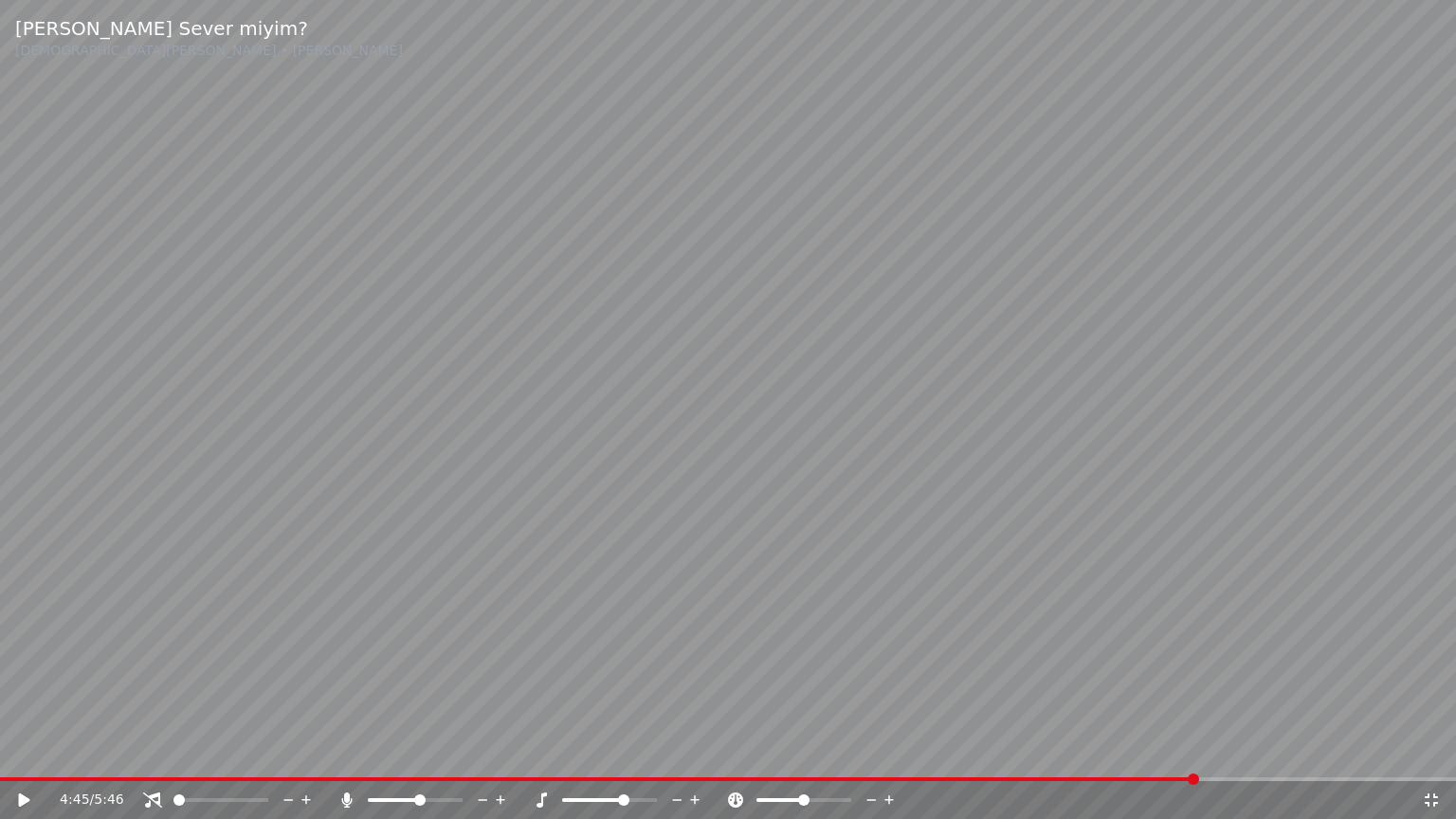
click at [448, 738] on video at bounding box center [728, 409] width 1456 height 819
click at [432, 752] on span at bounding box center [430, 801] width 12 height 12
click at [434, 752] on span at bounding box center [430, 801] width 12 height 12
click at [436, 752] on span at bounding box center [434, 801] width 12 height 12
click at [1334, 545] on video at bounding box center [728, 409] width 1456 height 819
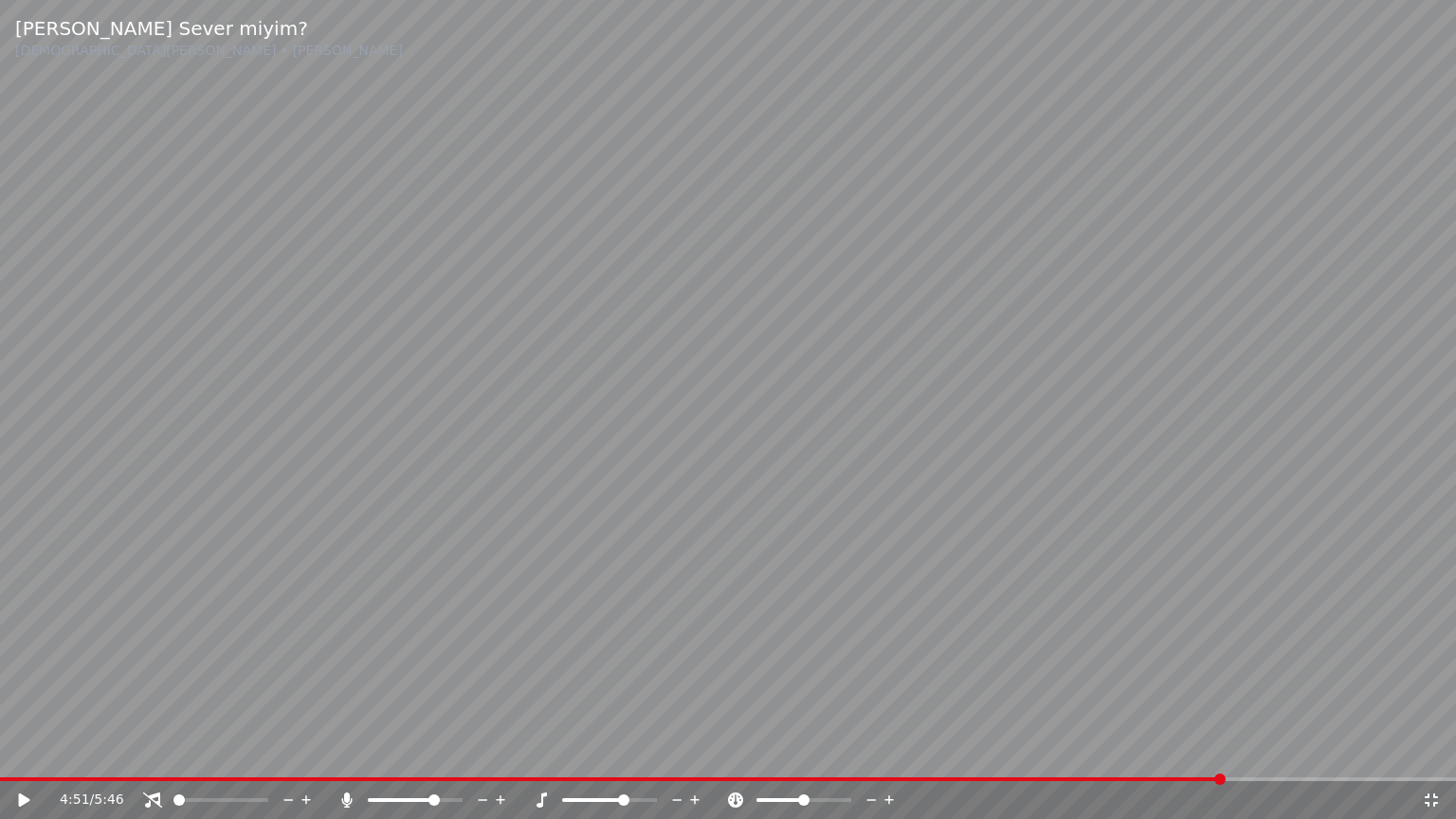
click at [1246, 541] on video at bounding box center [728, 409] width 1456 height 819
click at [418, 752] on span at bounding box center [393, 801] width 51 height 4
click at [418, 752] on span at bounding box center [419, 801] width 12 height 12
click at [423, 752] on div at bounding box center [433, 801] width 153 height 19
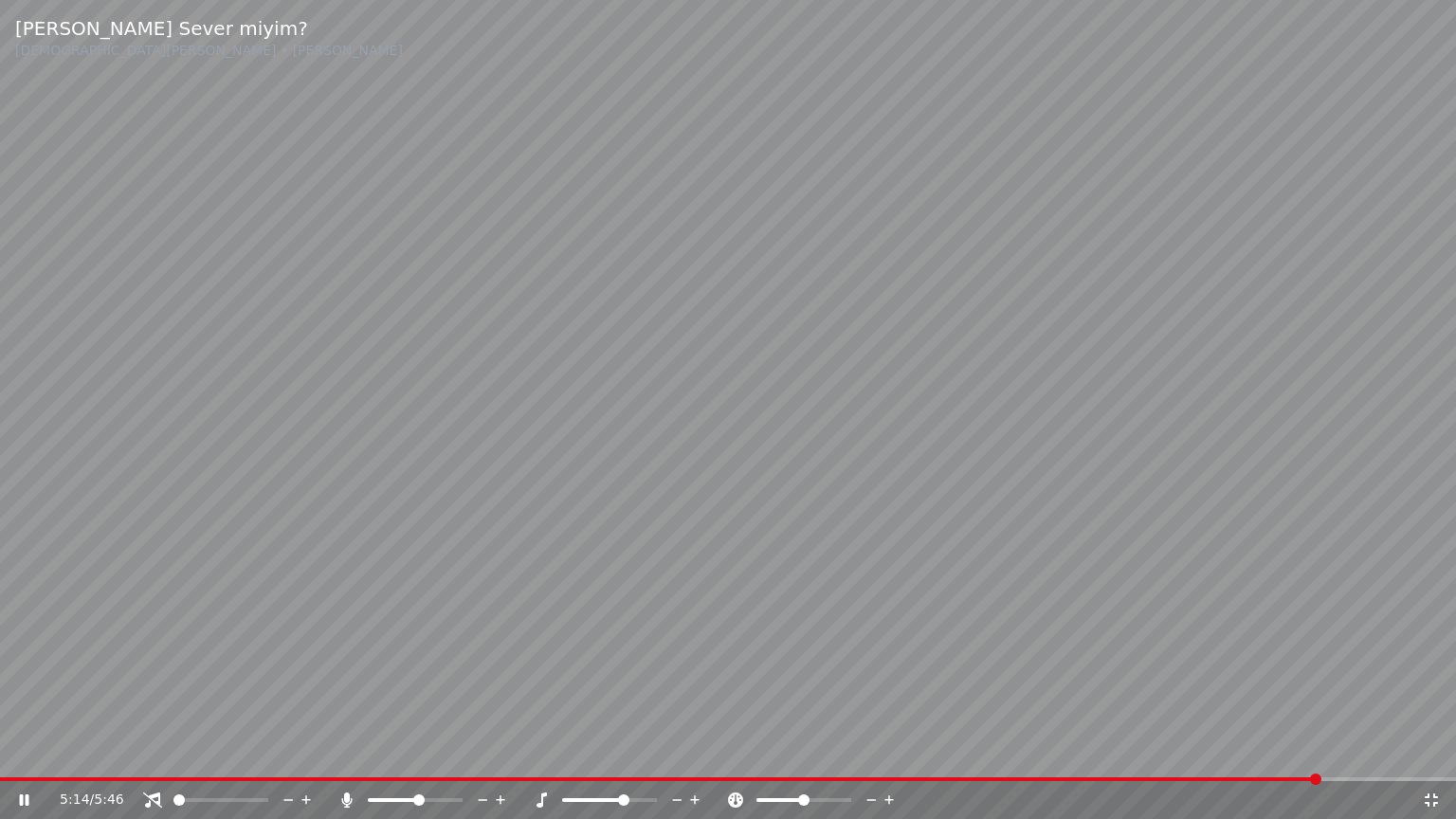
click at [416, 752] on span at bounding box center [419, 801] width 12 height 12
click at [424, 752] on span at bounding box center [424, 801] width 12 height 12
click at [698, 752] on icon at bounding box center [695, 801] width 18 height 19
click at [505, 752] on icon at bounding box center [501, 801] width 18 height 19
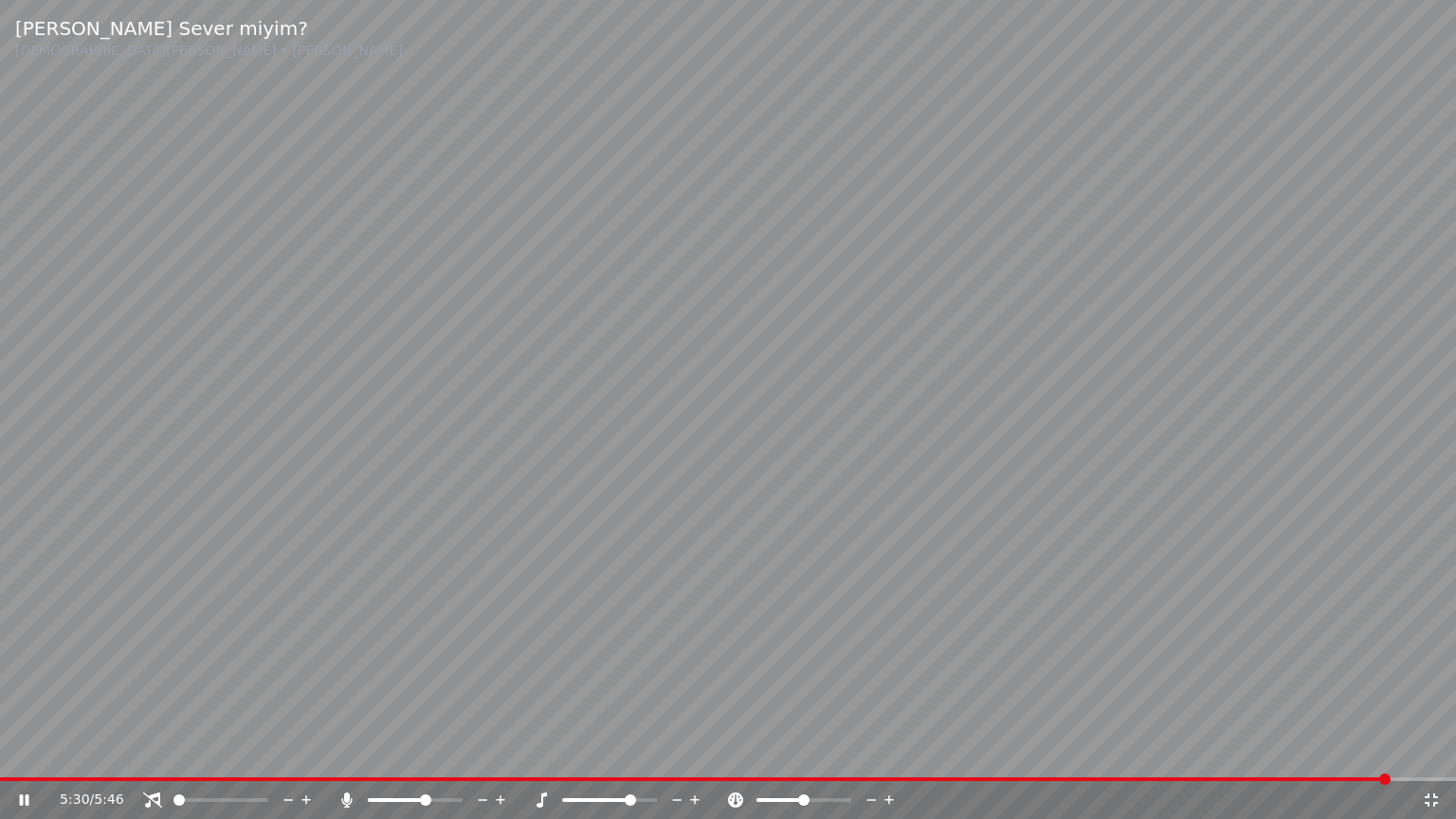
click at [505, 752] on icon at bounding box center [501, 801] width 18 height 19
click at [506, 752] on icon at bounding box center [501, 801] width 18 height 19
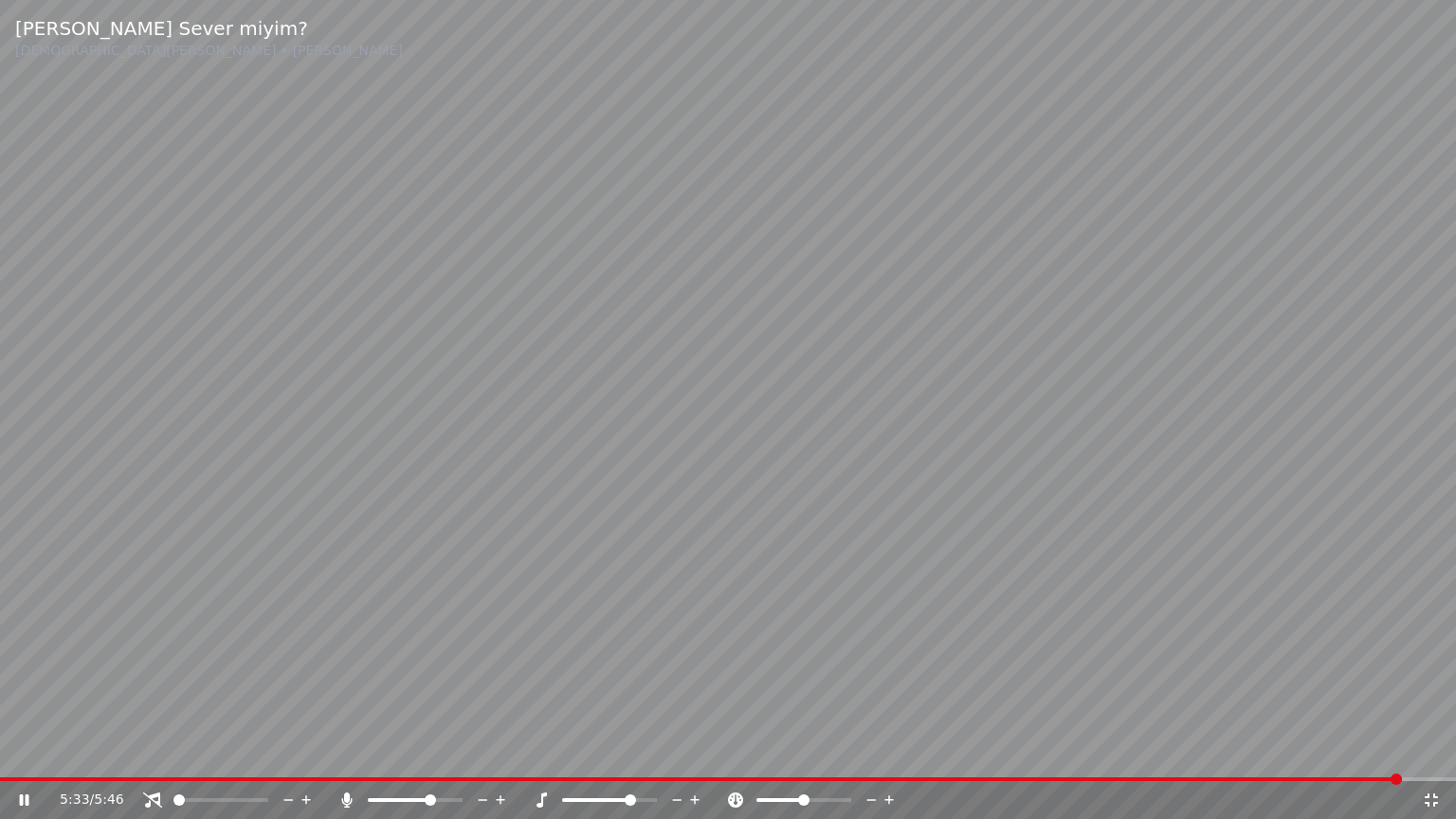
click at [506, 752] on icon at bounding box center [501, 801] width 18 height 19
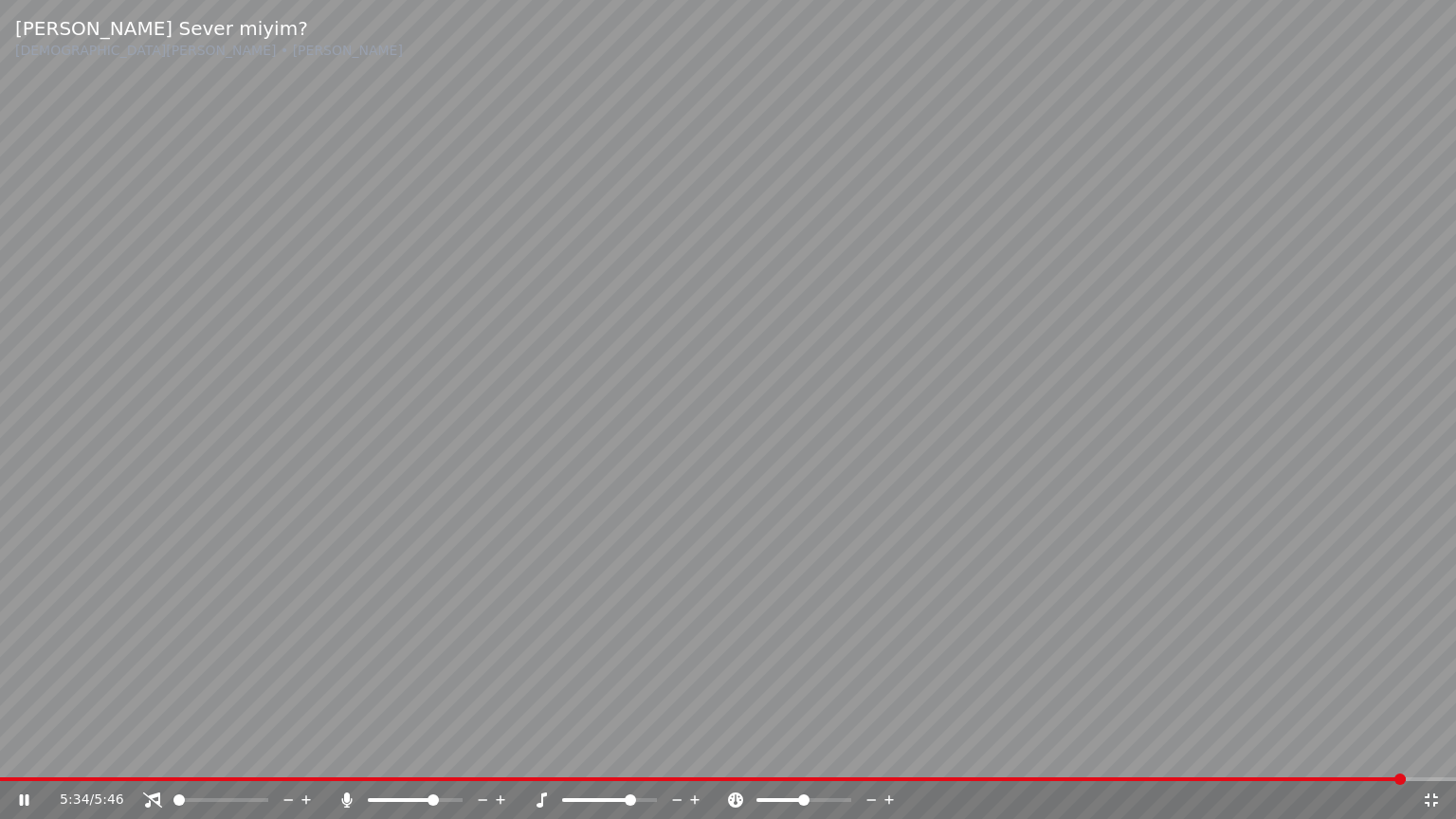
click at [506, 752] on icon at bounding box center [501, 801] width 18 height 19
click at [501, 752] on icon at bounding box center [501, 801] width 18 height 19
click at [501, 752] on icon at bounding box center [501, 801] width 10 height 10
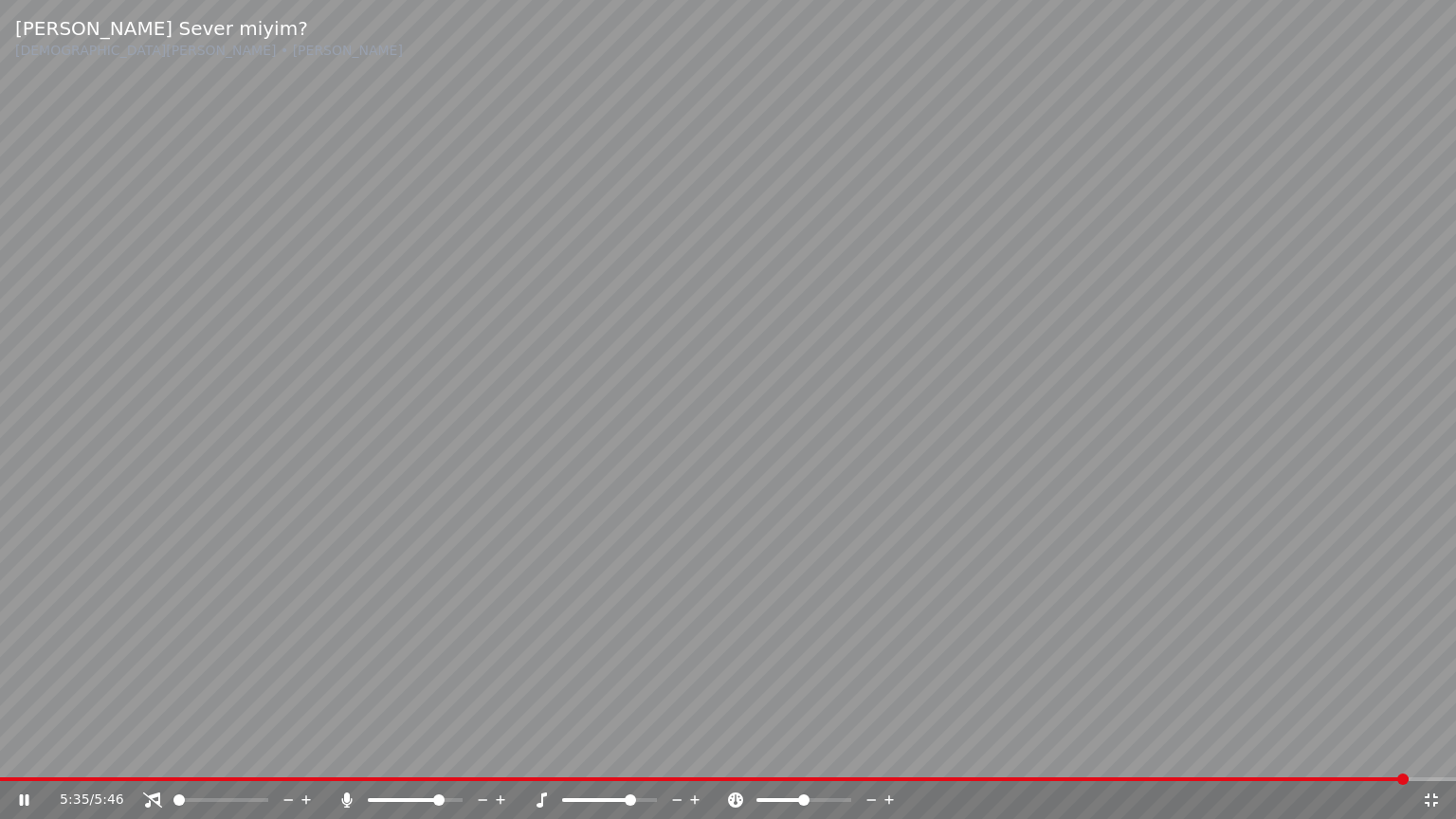
click at [501, 752] on icon at bounding box center [501, 801] width 10 height 10
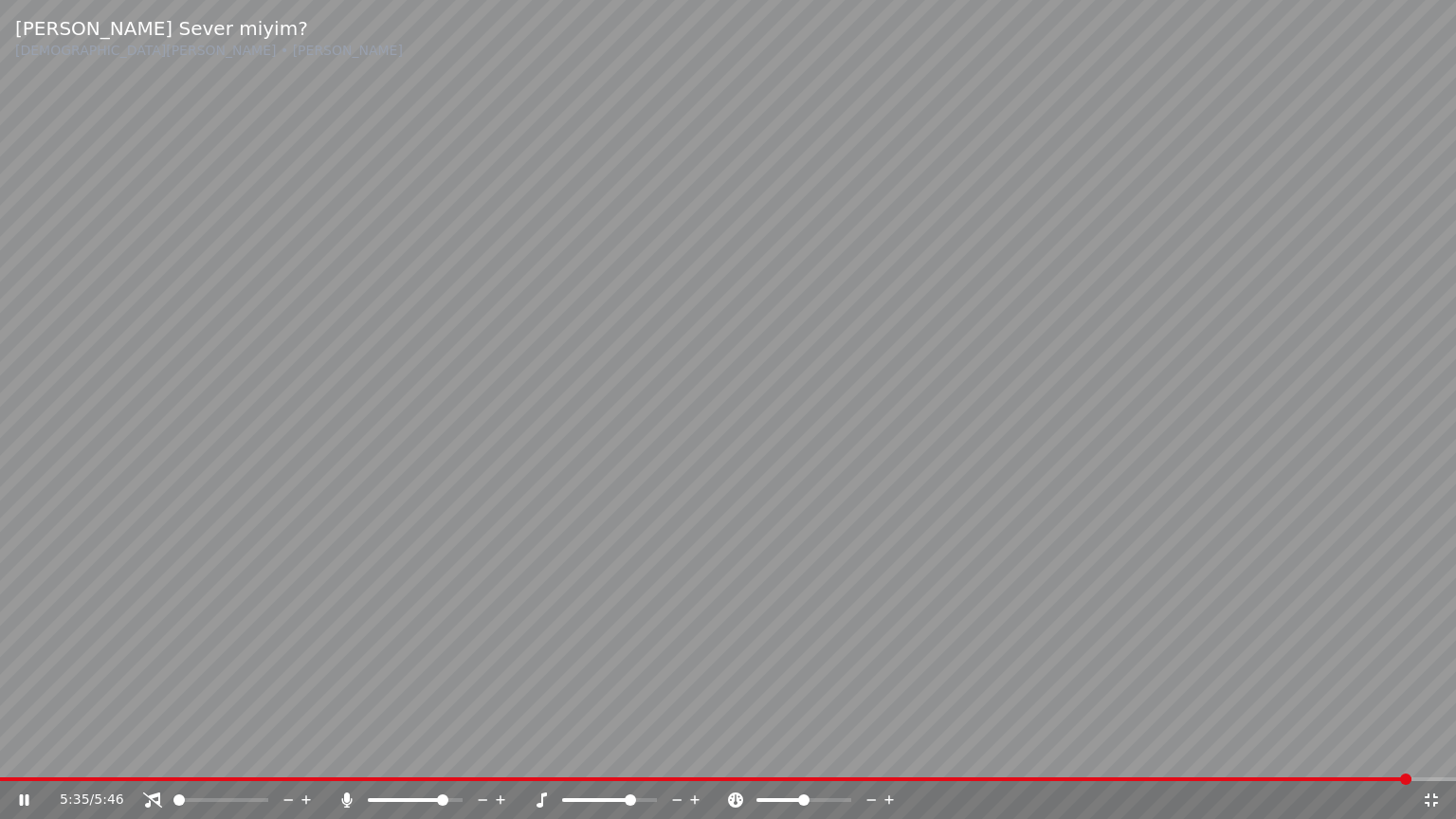
click at [501, 752] on icon at bounding box center [501, 801] width 10 height 10
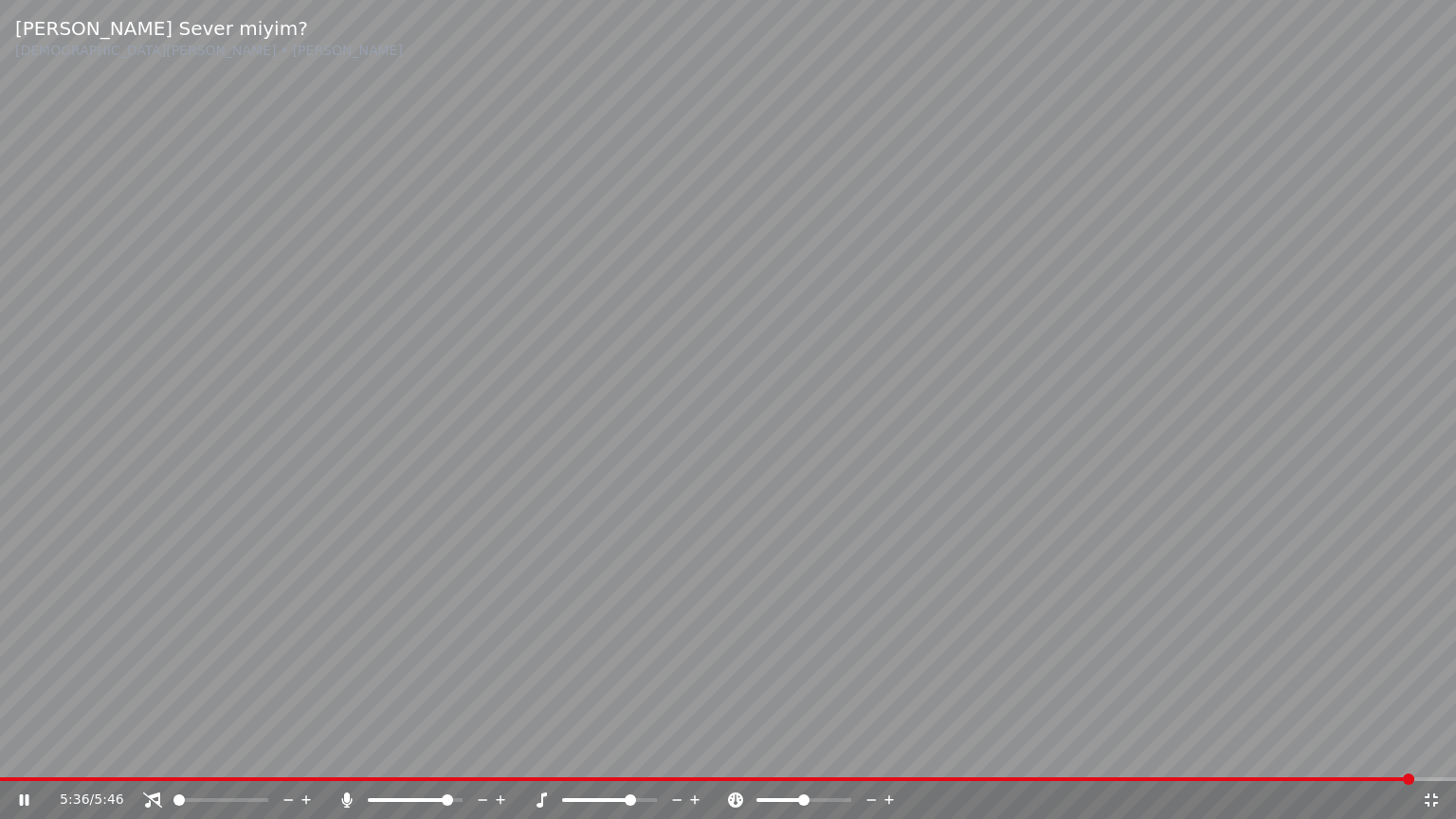
click at [499, 752] on icon at bounding box center [501, 801] width 18 height 19
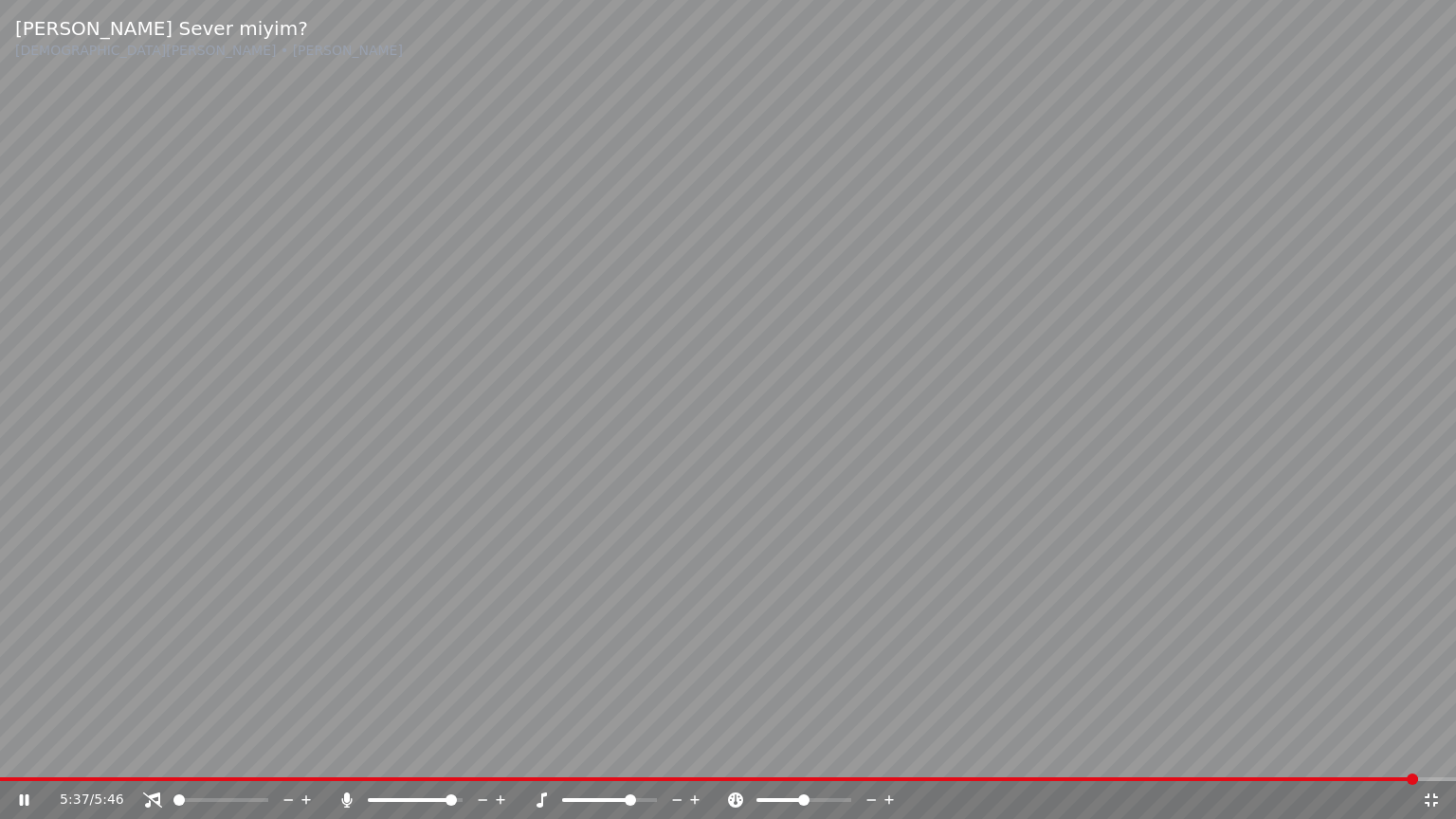
click at [493, 752] on div "5:37 / 5:46" at bounding box center [728, 800] width 1456 height 38
click at [1067, 752] on span at bounding box center [721, 779] width 1441 height 4
click at [1072, 752] on span at bounding box center [1068, 779] width 12 height 12
click at [1113, 752] on span at bounding box center [728, 779] width 1456 height 4
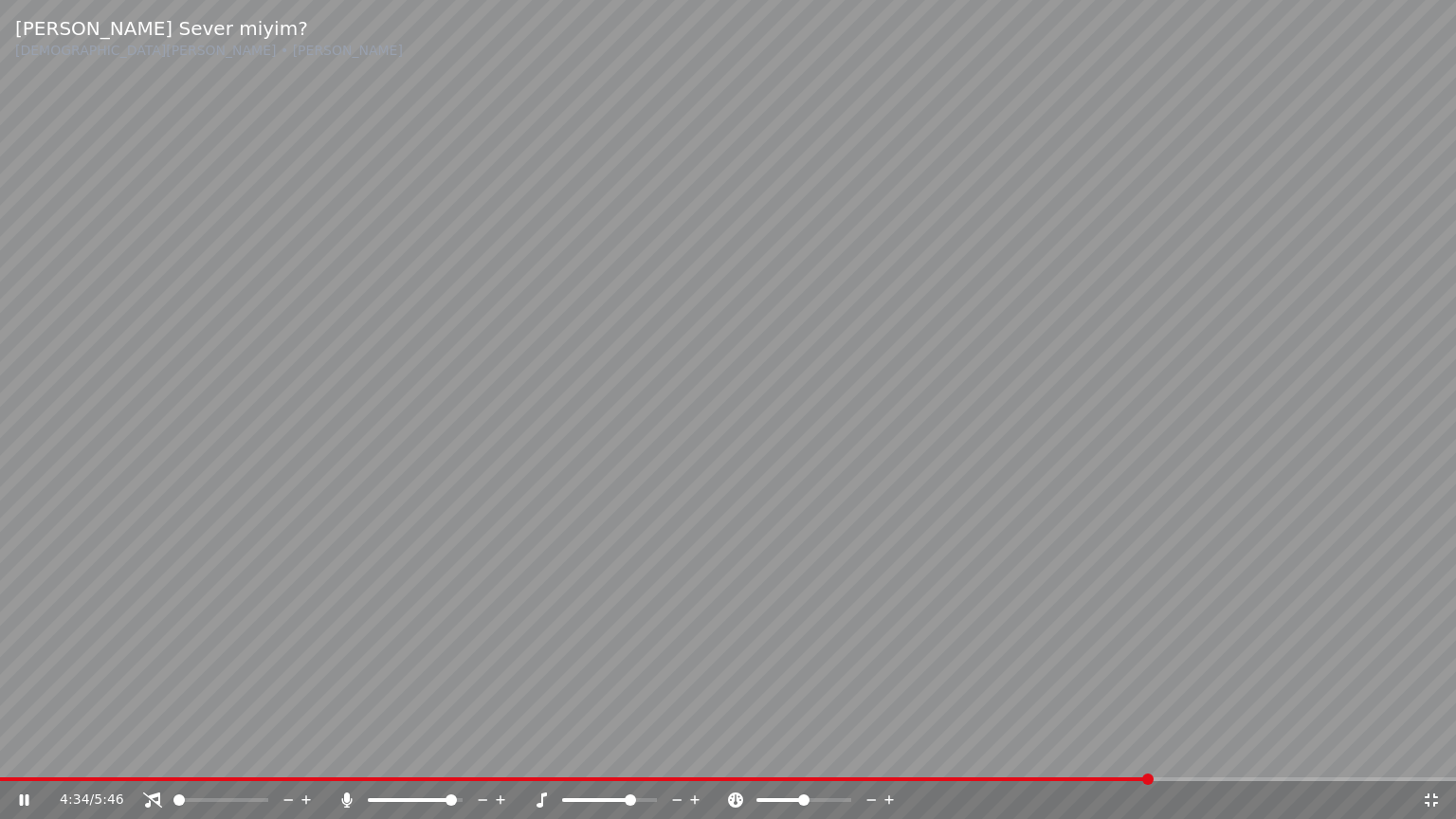
click at [417, 752] on span at bounding box center [412, 801] width 88 height 4
click at [429, 752] on span at bounding box center [427, 801] width 12 height 12
click at [420, 752] on span at bounding box center [421, 801] width 12 height 12
click at [419, 752] on span at bounding box center [421, 801] width 12 height 12
click at [417, 752] on span at bounding box center [421, 801] width 12 height 12
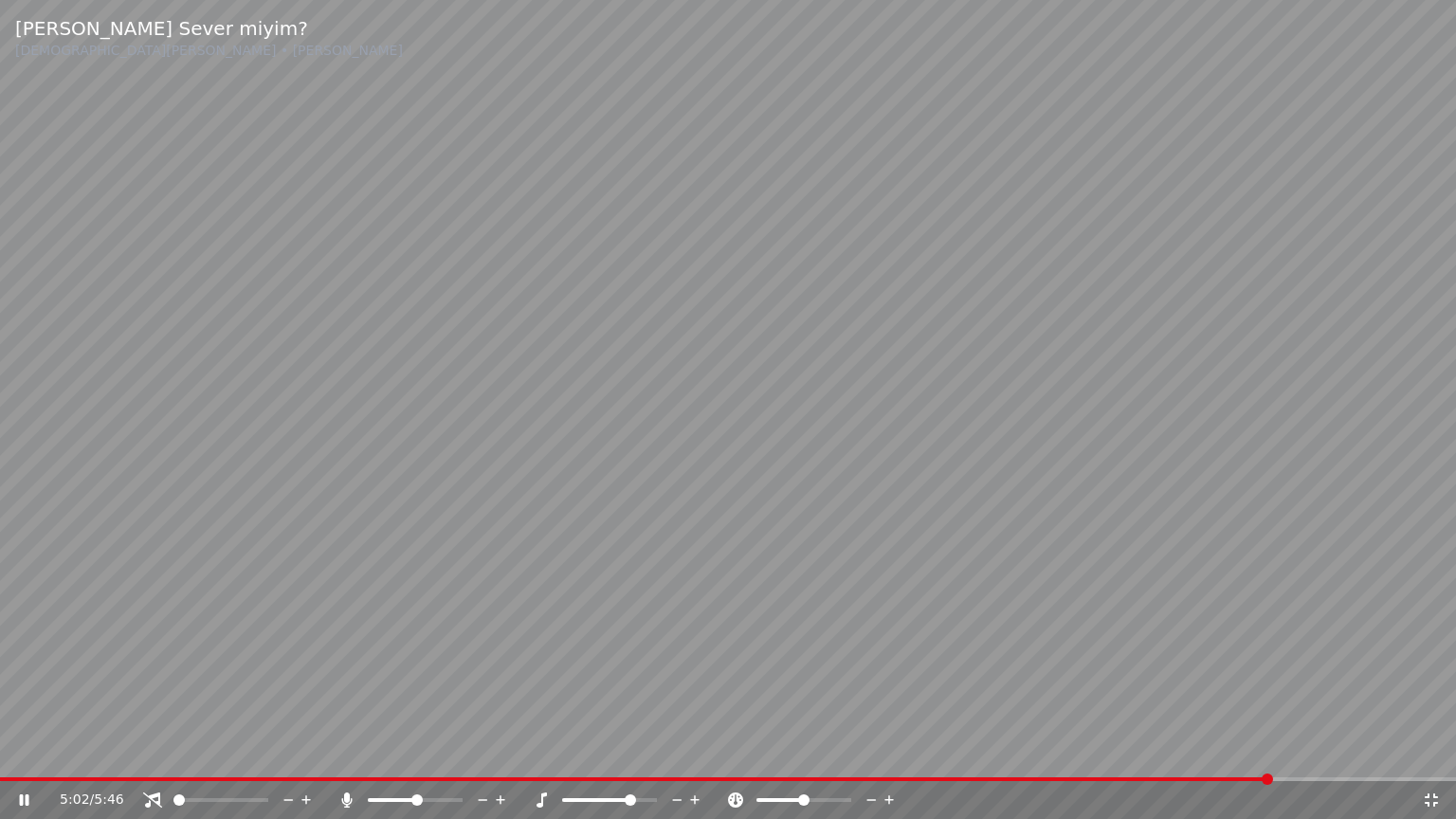
click at [415, 752] on span at bounding box center [418, 801] width 12 height 12
click at [1101, 567] on video at bounding box center [728, 409] width 1456 height 819
click at [1304, 504] on video at bounding box center [728, 409] width 1456 height 819
click at [640, 752] on span at bounding box center [609, 801] width 95 height 4
click at [1024, 611] on video at bounding box center [728, 409] width 1456 height 819
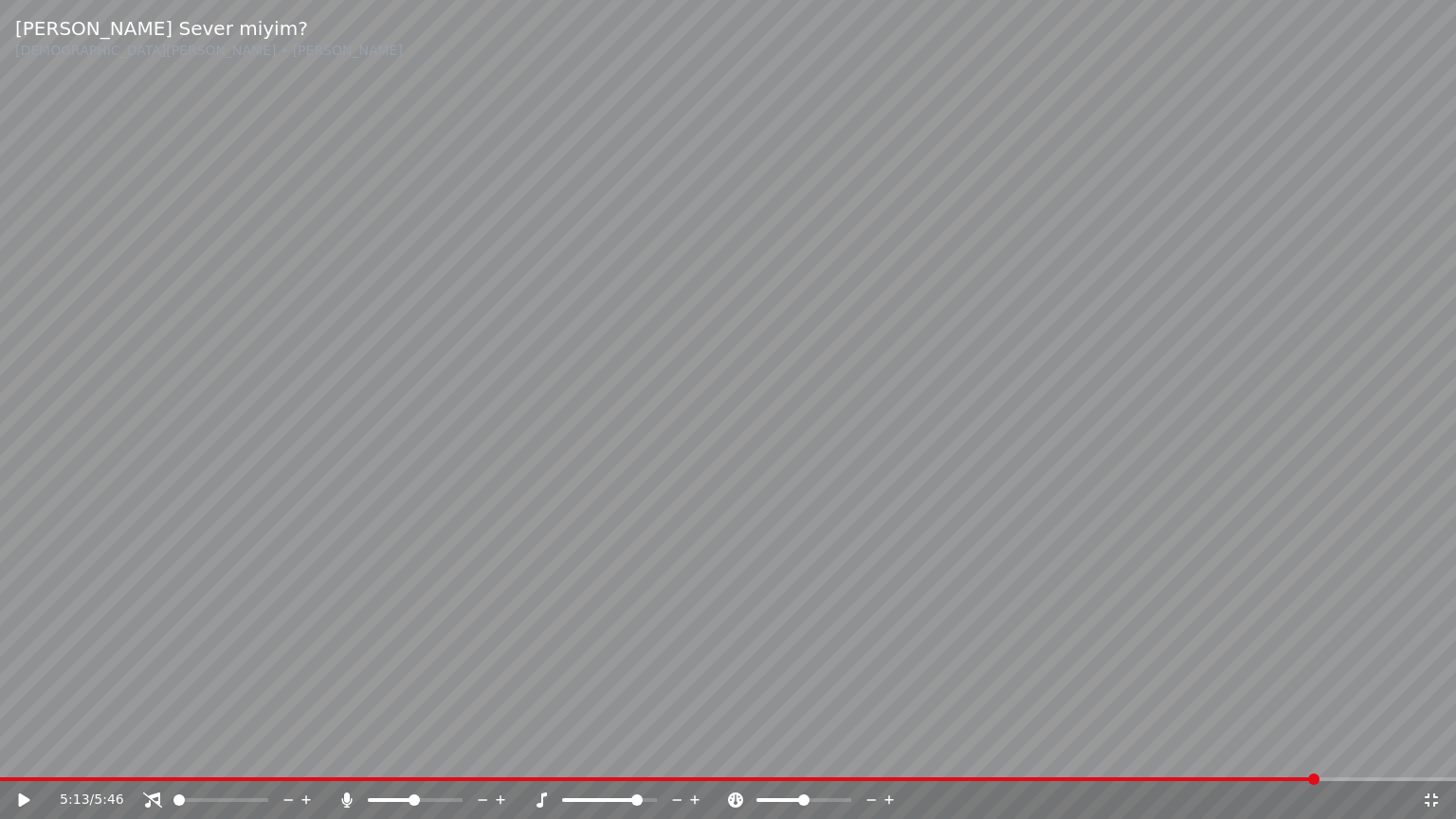
click at [1163, 537] on video at bounding box center [728, 409] width 1456 height 819
click at [701, 752] on icon at bounding box center [695, 801] width 18 height 19
click at [1300, 516] on video at bounding box center [728, 409] width 1456 height 819
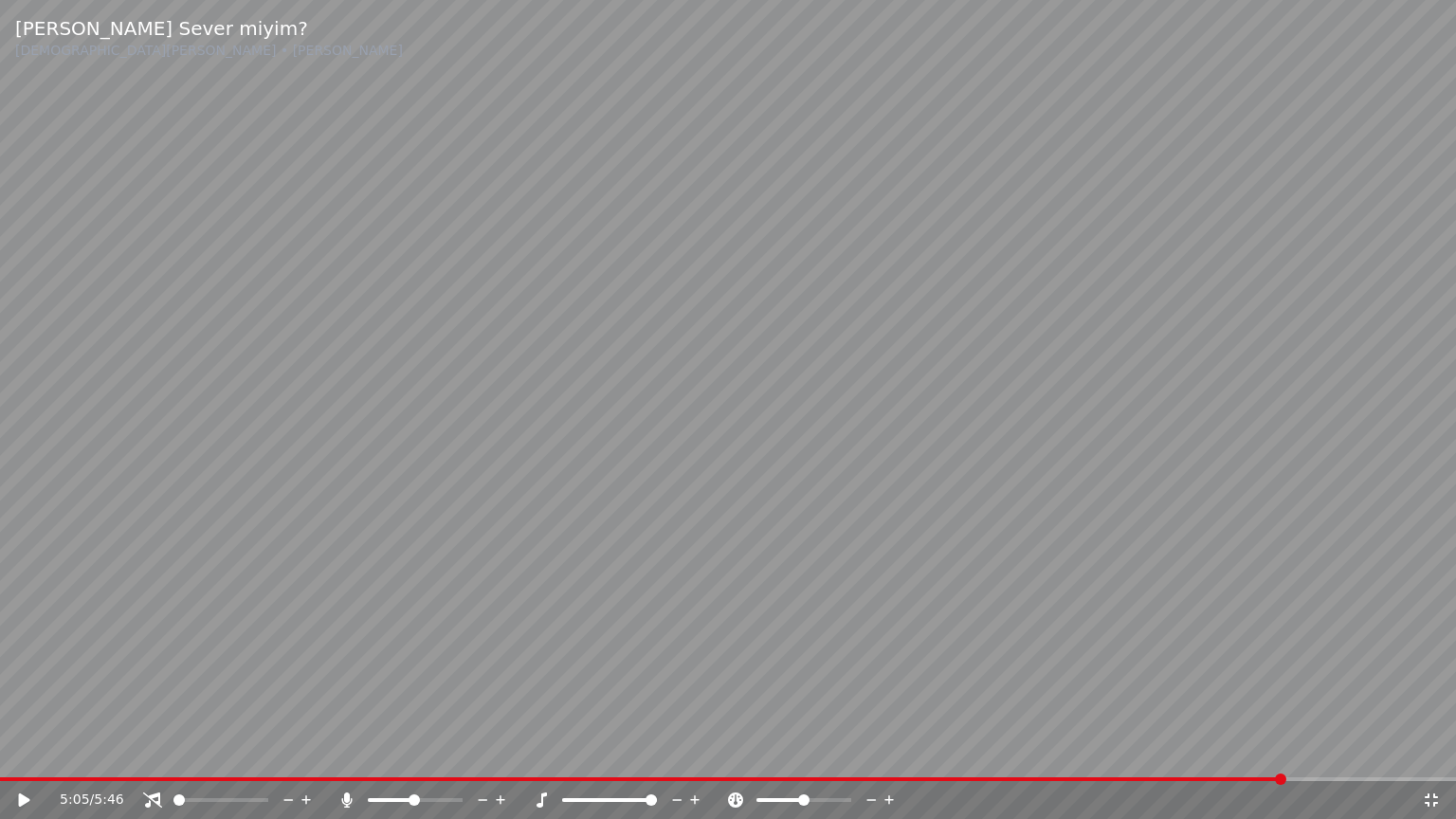
click at [1274, 564] on video at bounding box center [728, 409] width 1456 height 819
